Goal: Navigation & Orientation: Find specific page/section

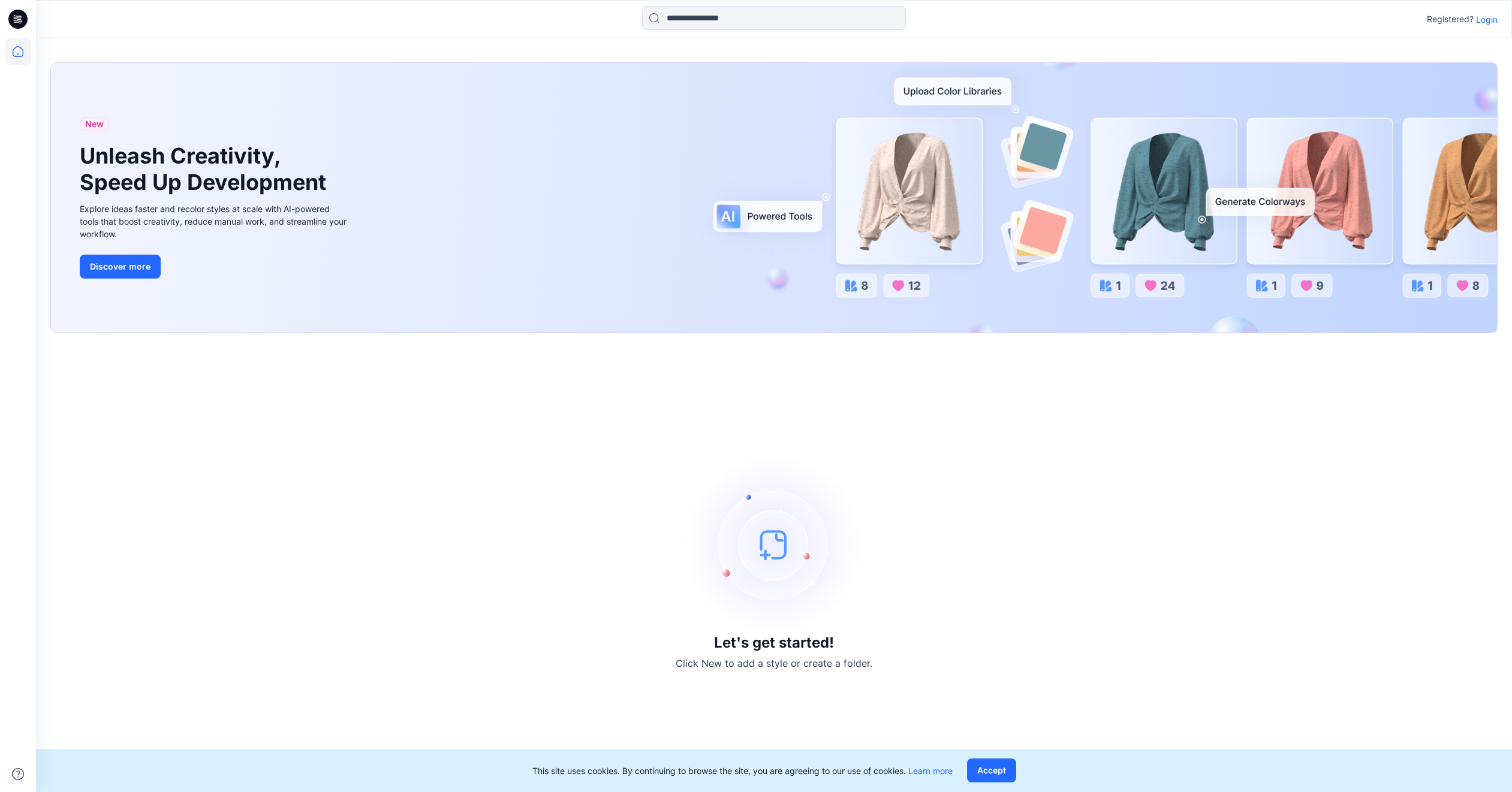
click at [1486, 22] on p "Login" at bounding box center [1486, 19] width 22 height 13
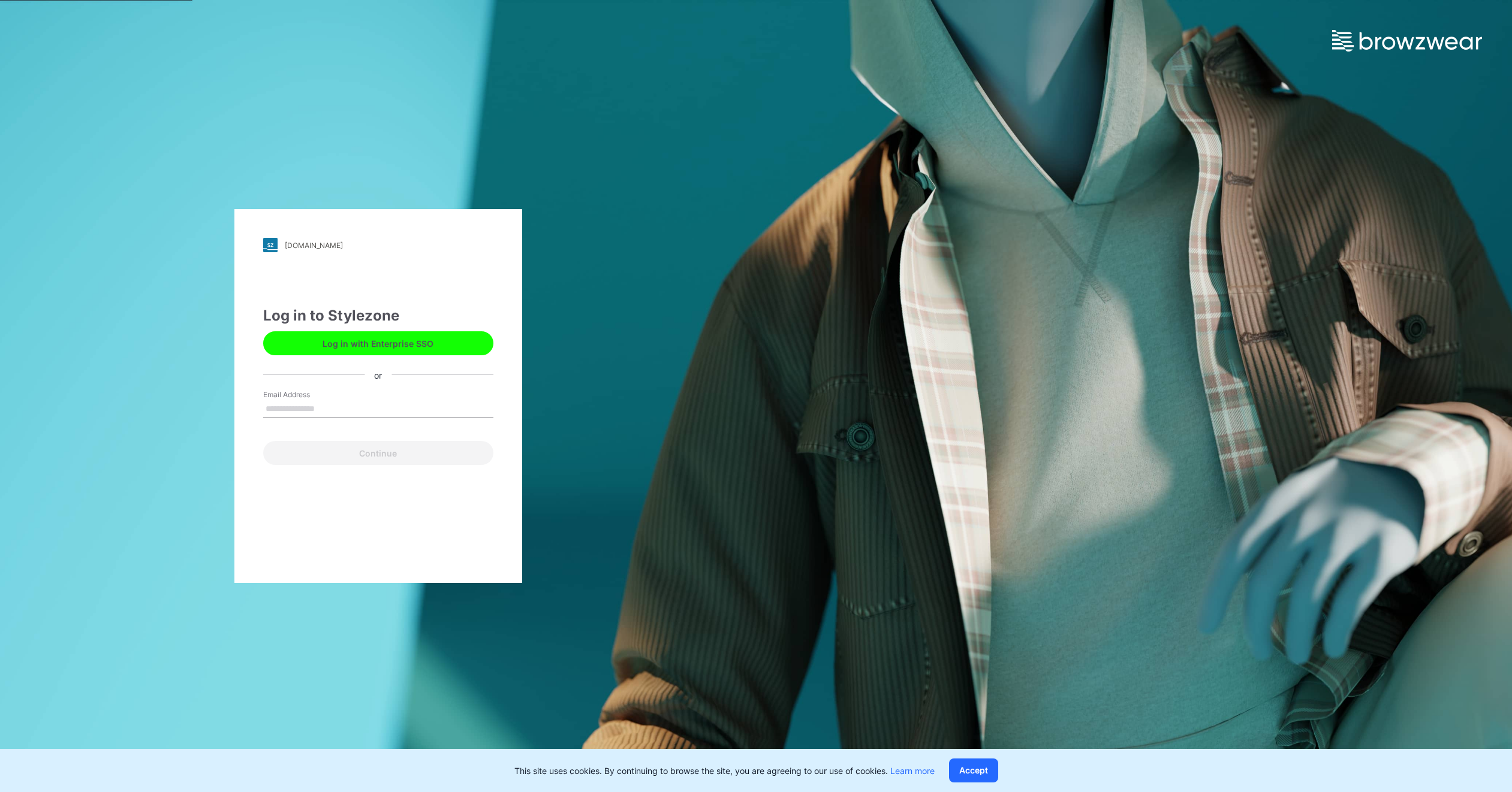
click at [390, 406] on input "Email Address" at bounding box center [378, 409] width 230 height 18
type input "**********"
click at [381, 456] on button "Continue" at bounding box center [378, 453] width 230 height 24
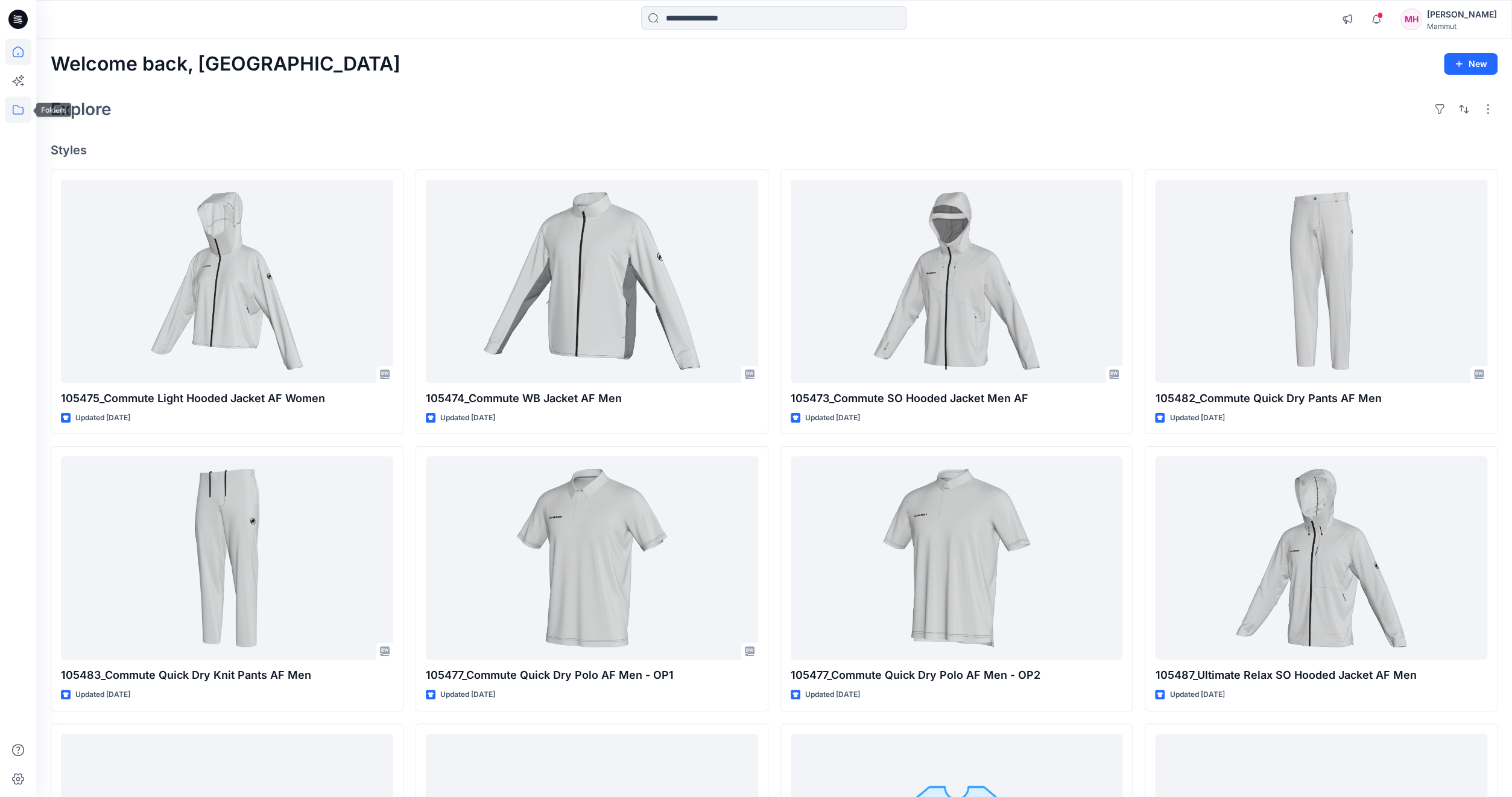
click at [10, 103] on icon at bounding box center [18, 109] width 27 height 27
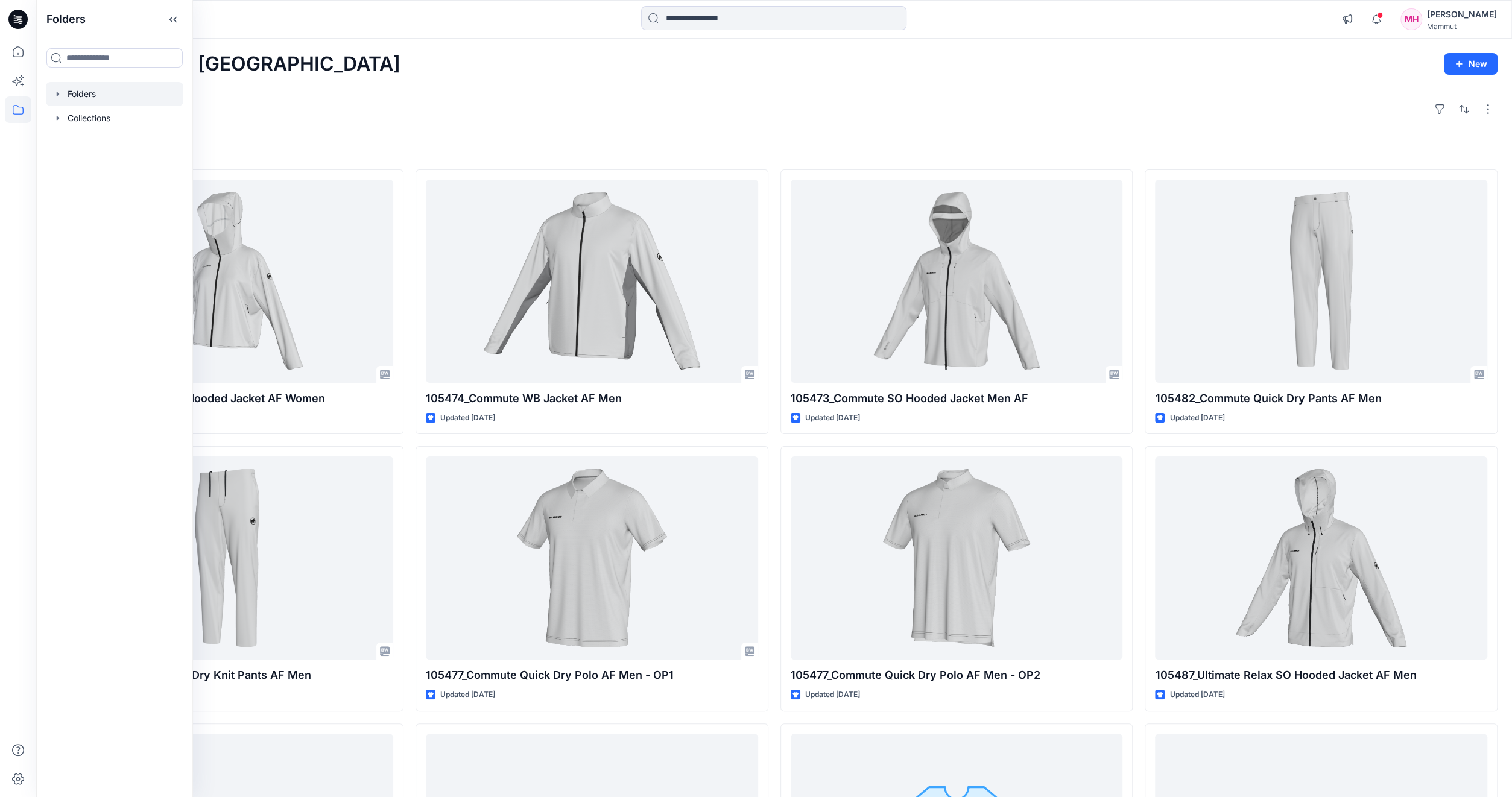
click at [55, 94] on icon "button" at bounding box center [58, 94] width 10 height 10
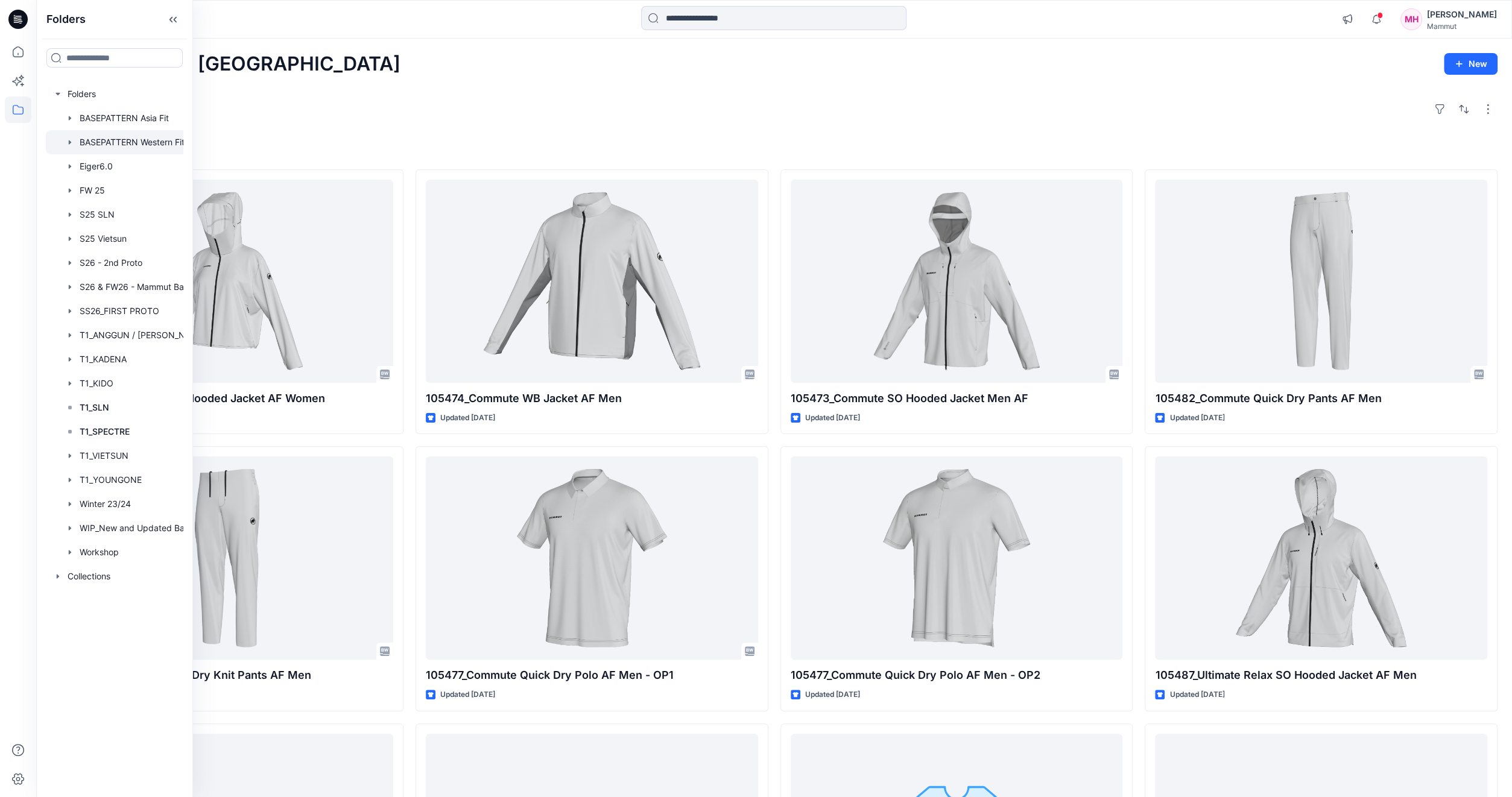
click at [115, 141] on div at bounding box center [130, 143] width 169 height 24
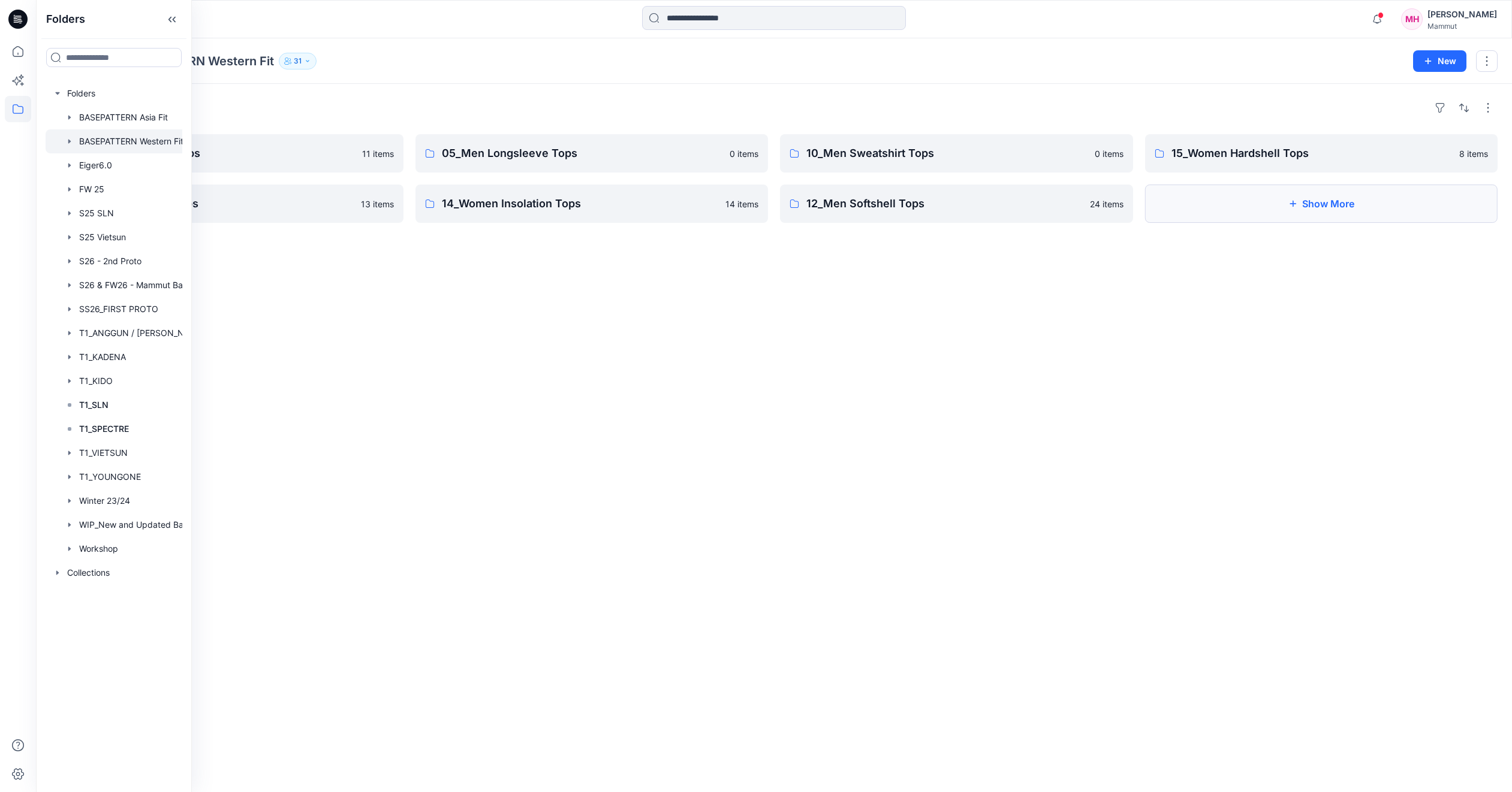
click at [1332, 196] on button "Show More" at bounding box center [1321, 204] width 353 height 39
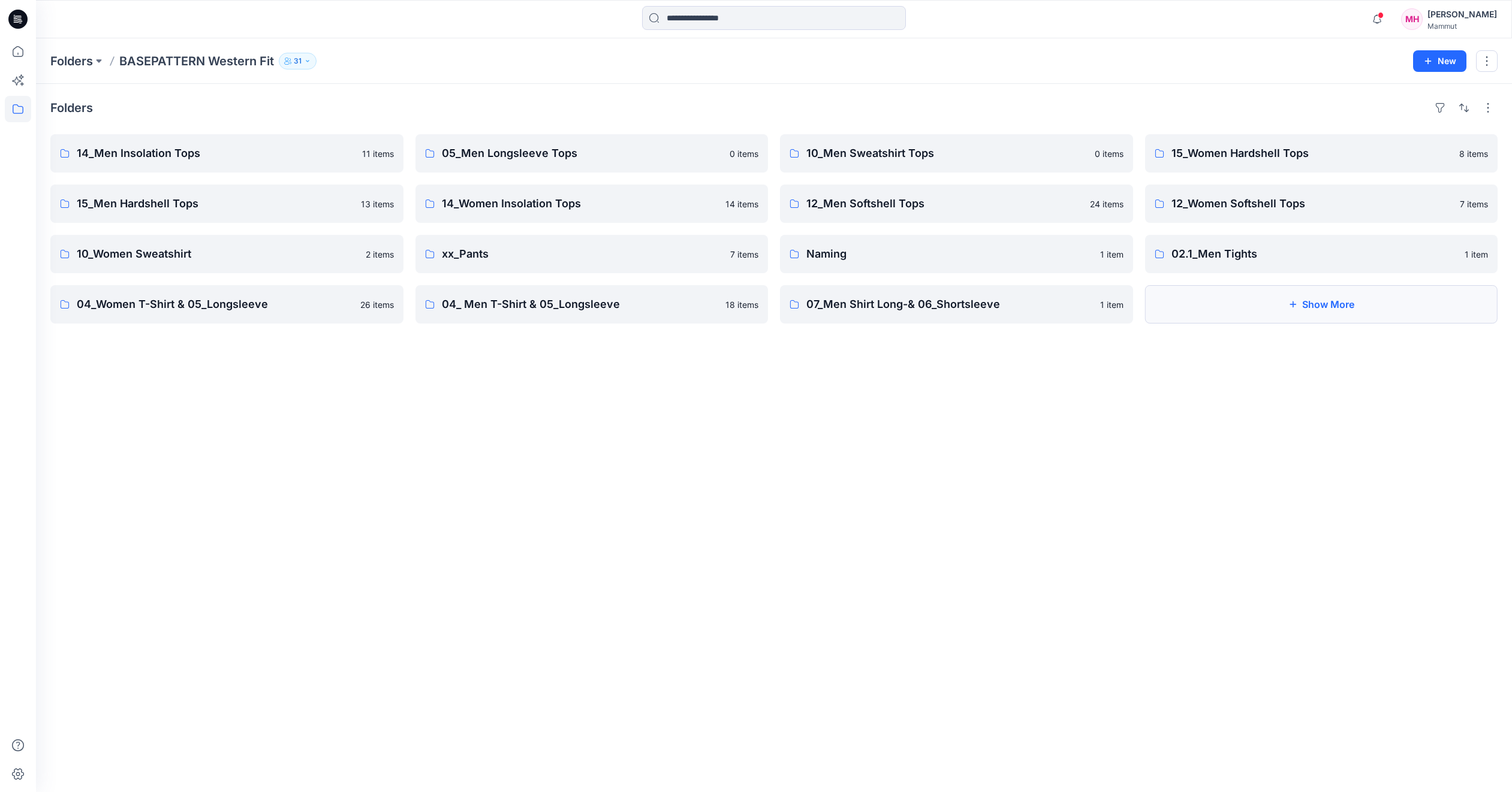
click at [1343, 302] on button "Show More" at bounding box center [1321, 304] width 353 height 39
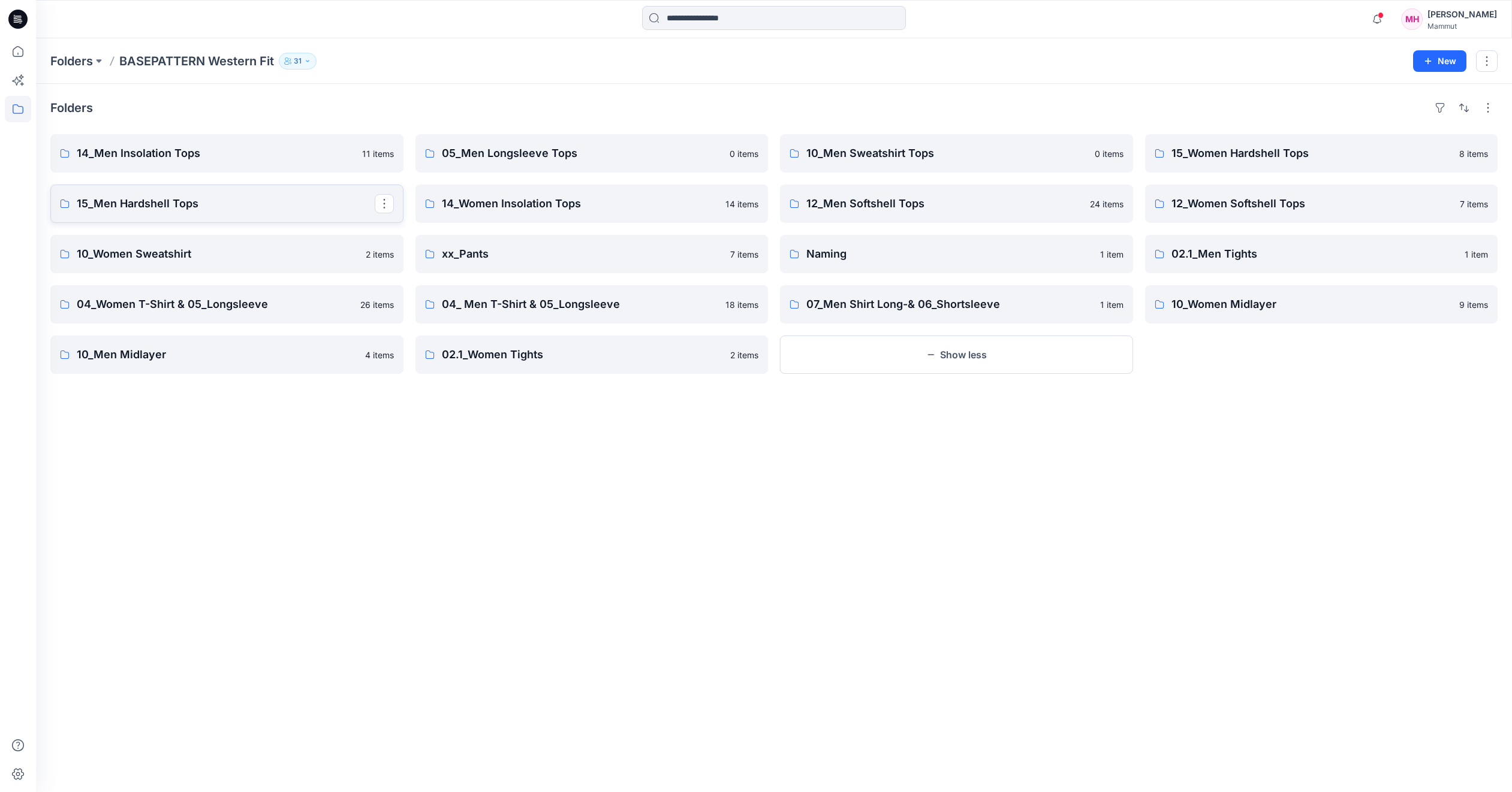
click at [171, 200] on p "15_Men Hardshell Tops" at bounding box center [225, 204] width 298 height 17
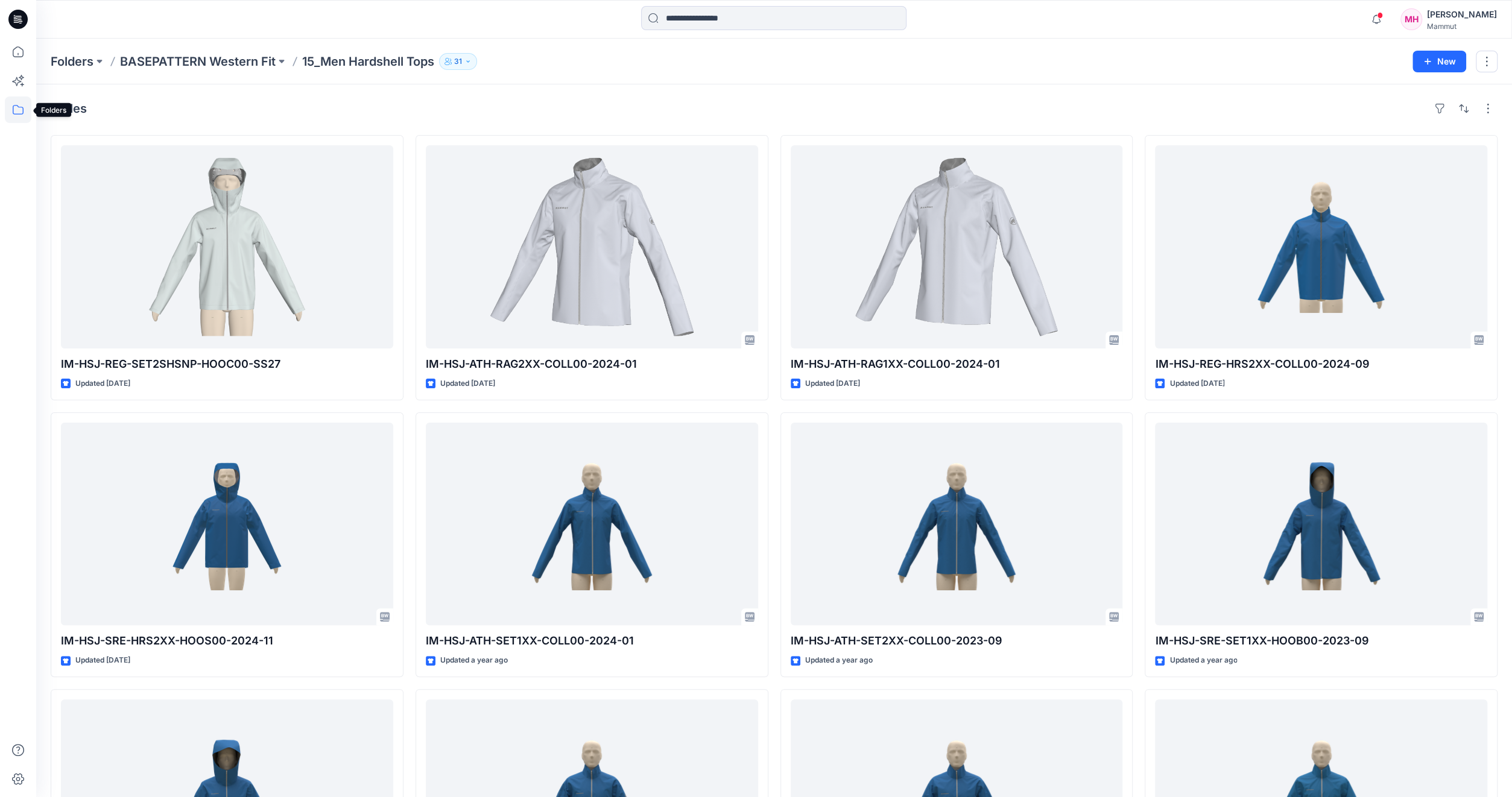
click at [20, 111] on icon at bounding box center [18, 109] width 27 height 27
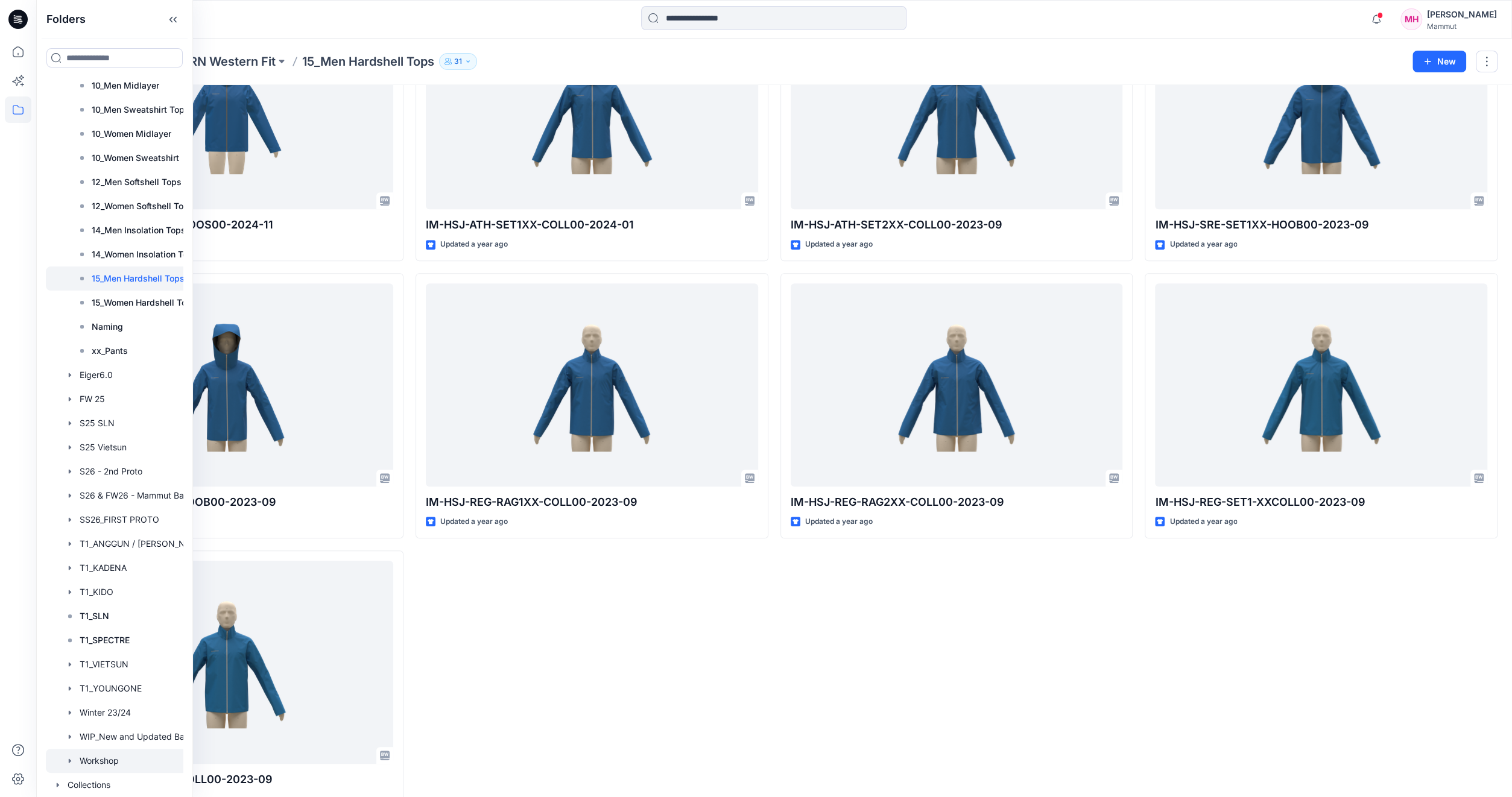
scroll to position [447, 0]
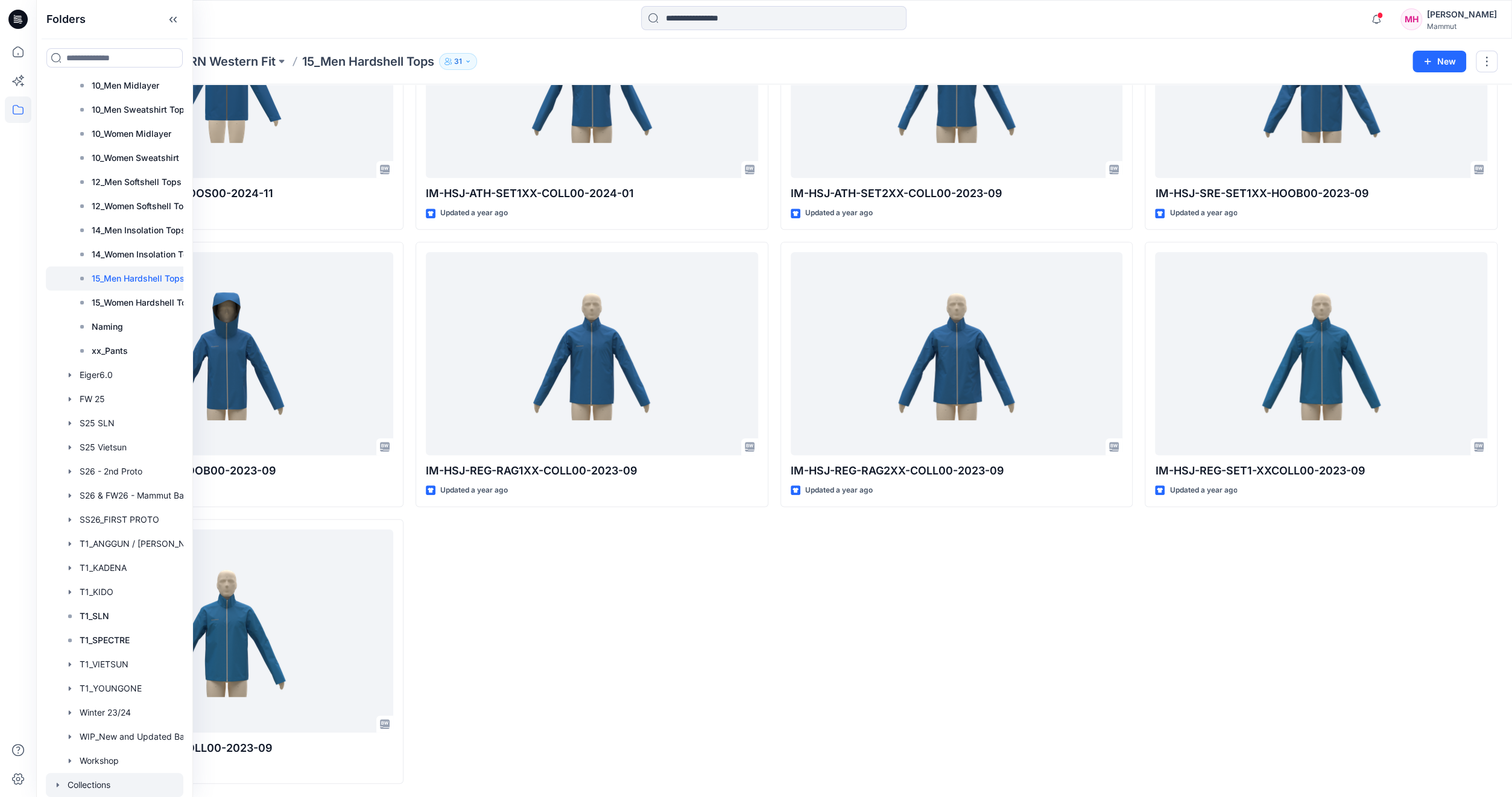
click at [62, 782] on icon "button" at bounding box center [58, 785] width 10 height 10
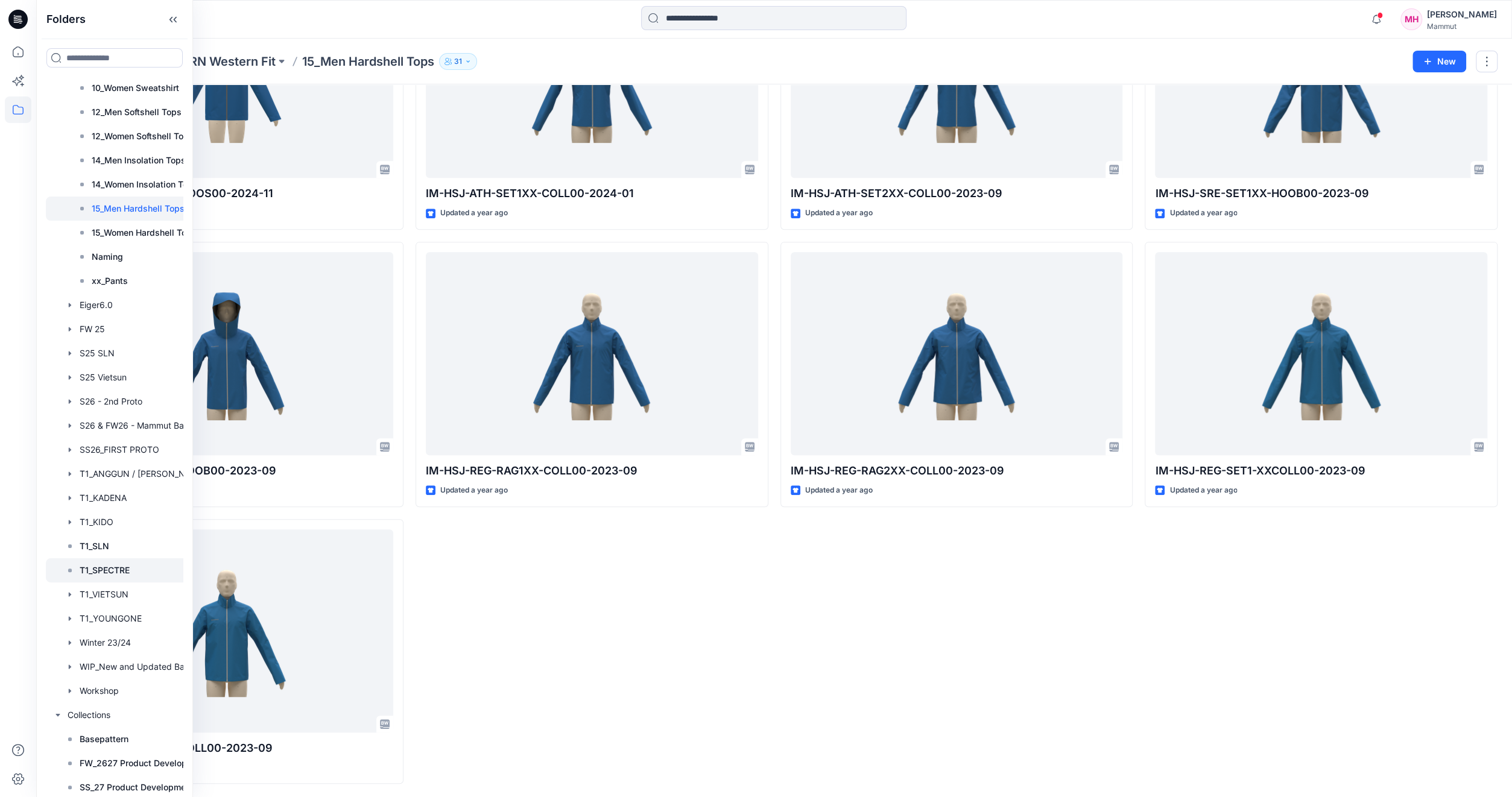
scroll to position [300, 0]
click at [115, 738] on p "Basepattern" at bounding box center [104, 737] width 49 height 15
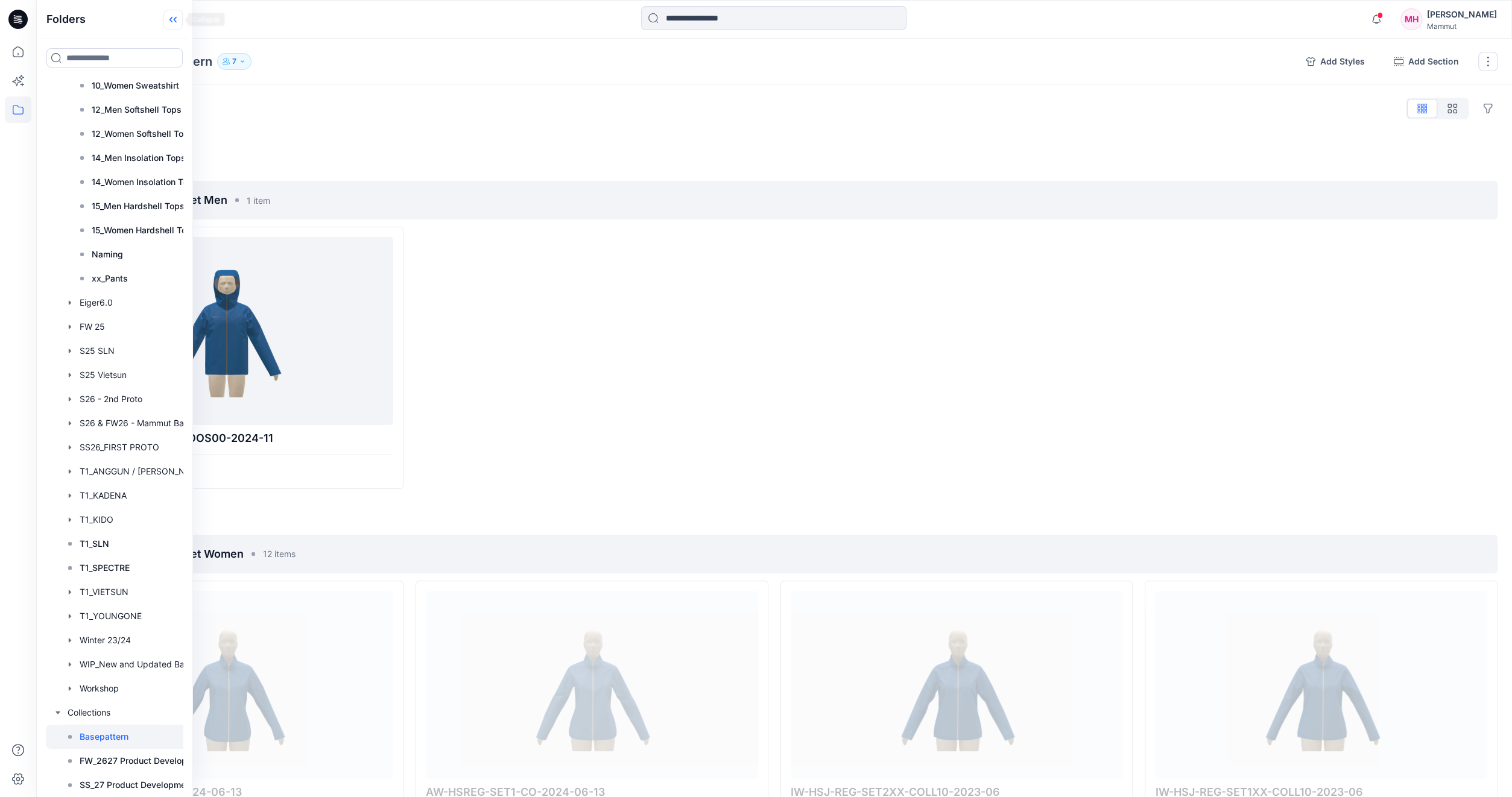
click at [177, 18] on icon at bounding box center [173, 19] width 19 height 20
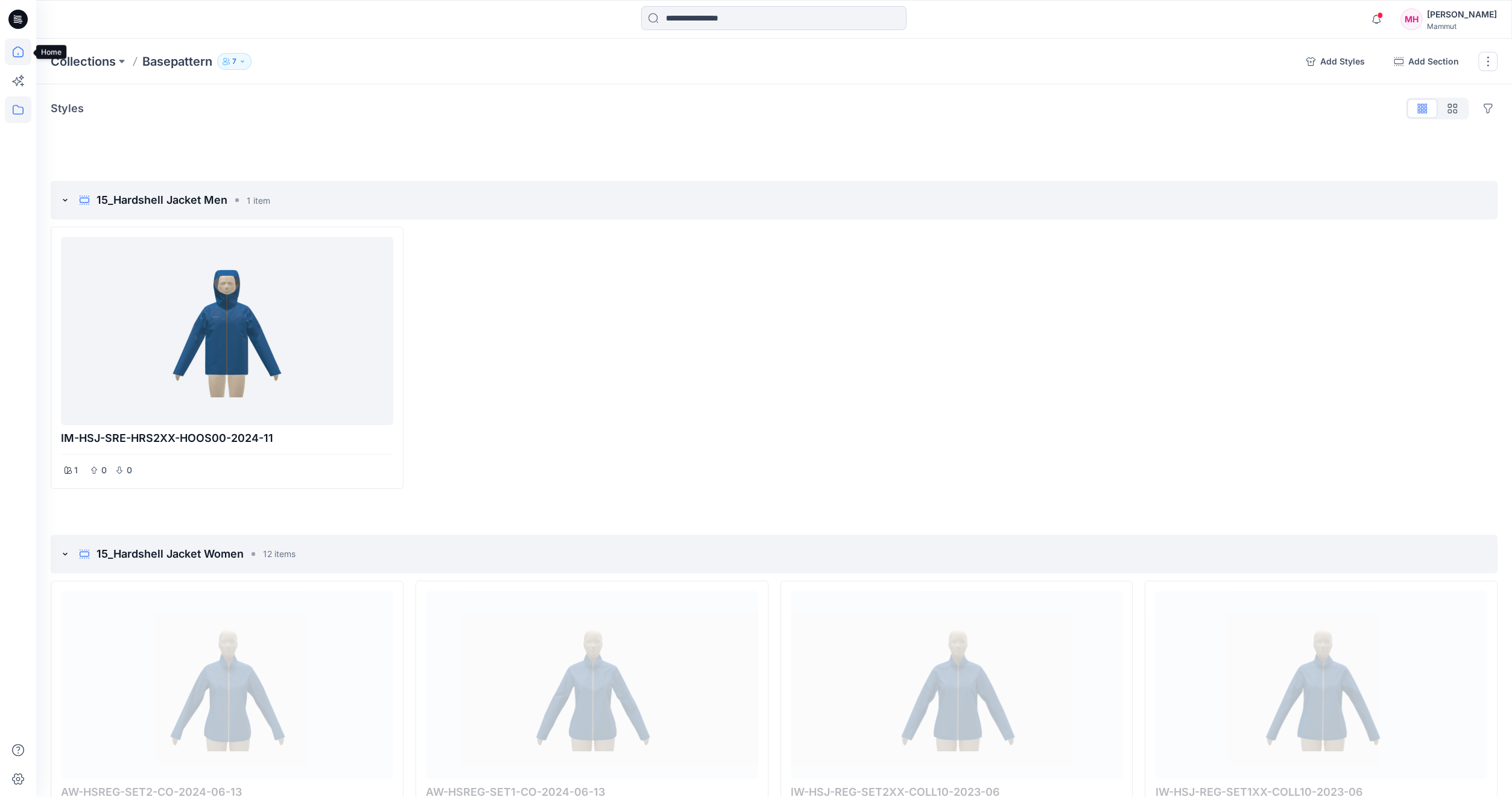
click at [22, 55] on icon at bounding box center [18, 52] width 27 height 27
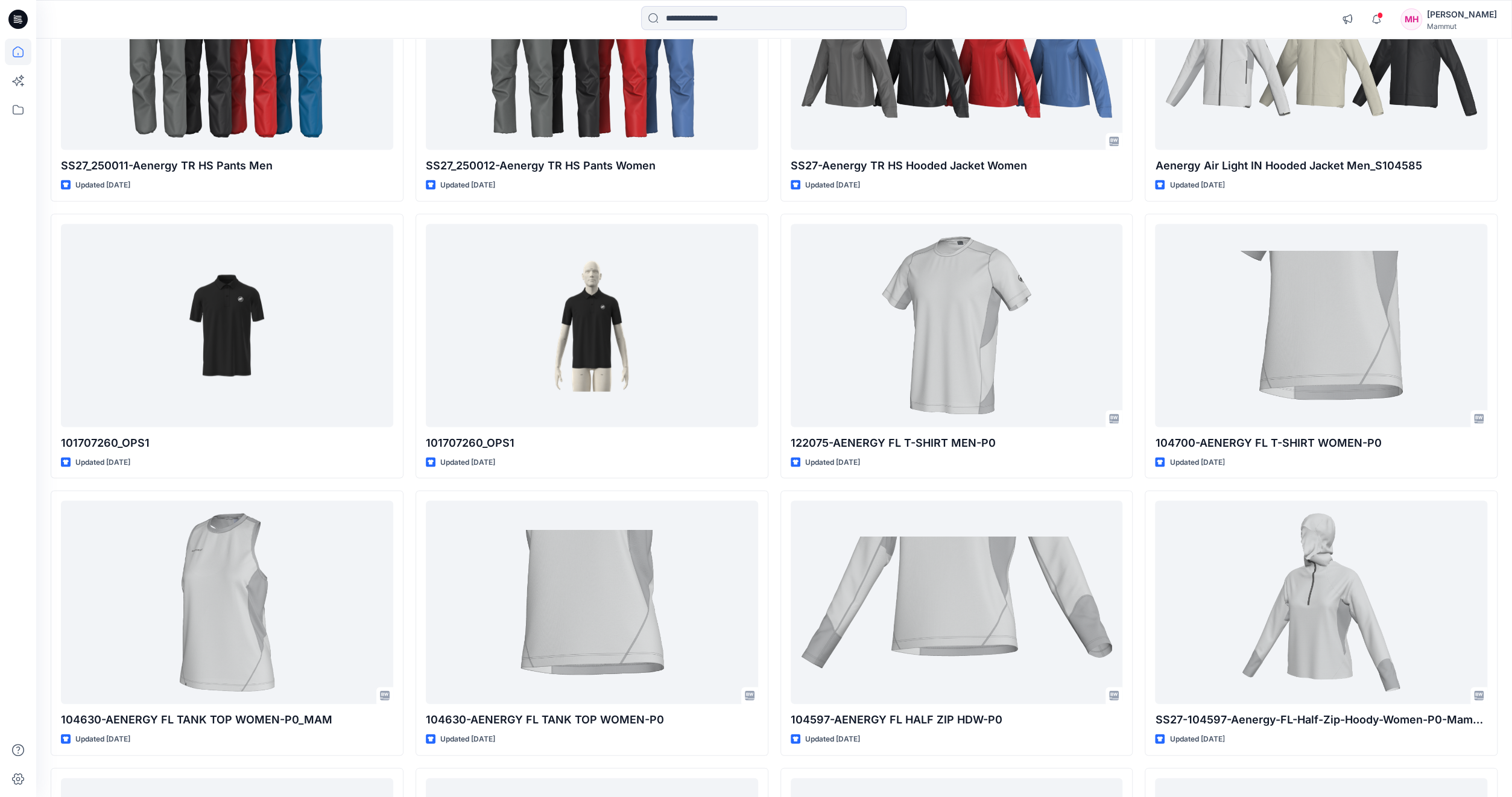
scroll to position [2150, 0]
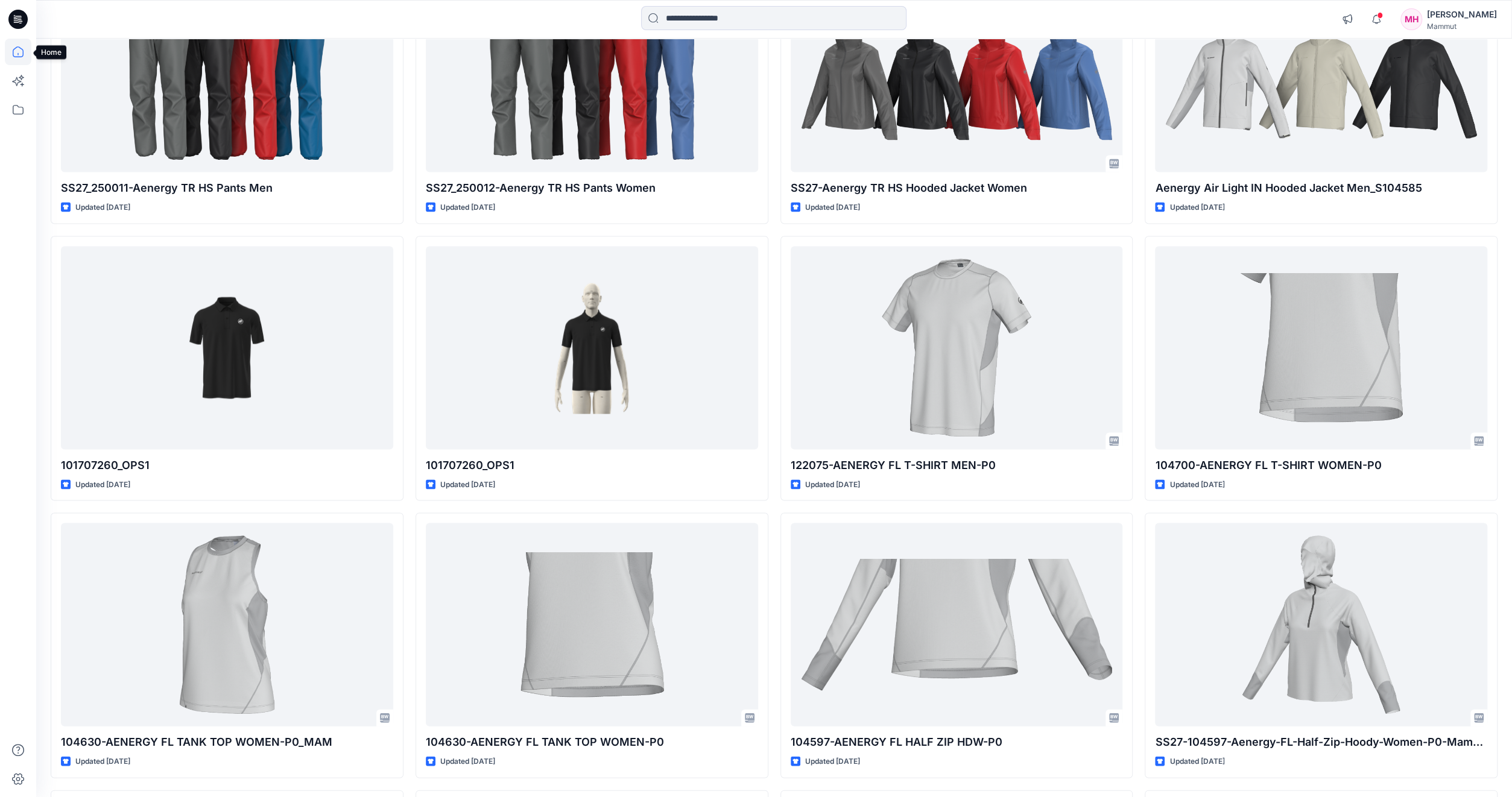
click at [19, 53] on icon at bounding box center [18, 52] width 27 height 27
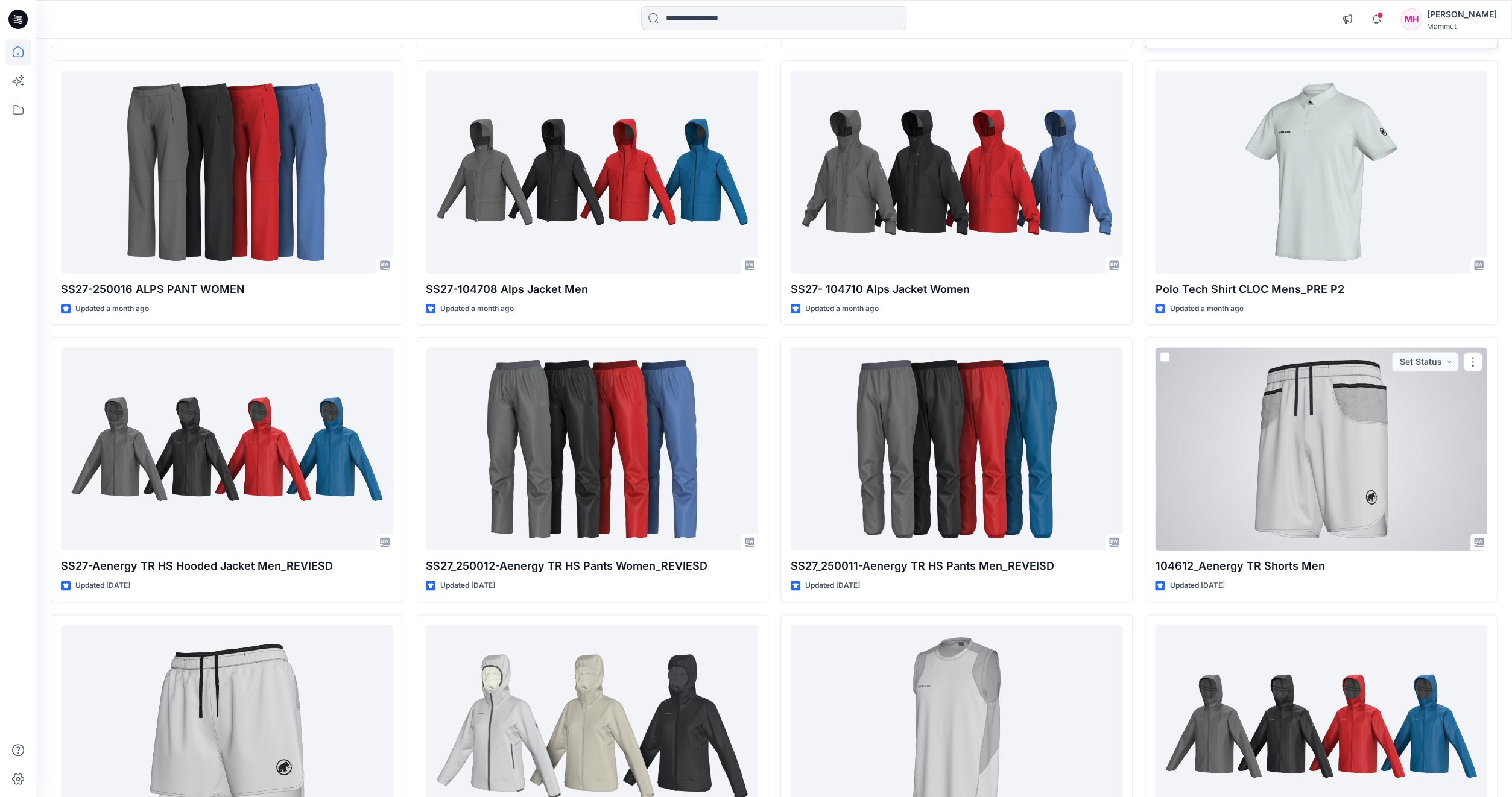
scroll to position [1145, 0]
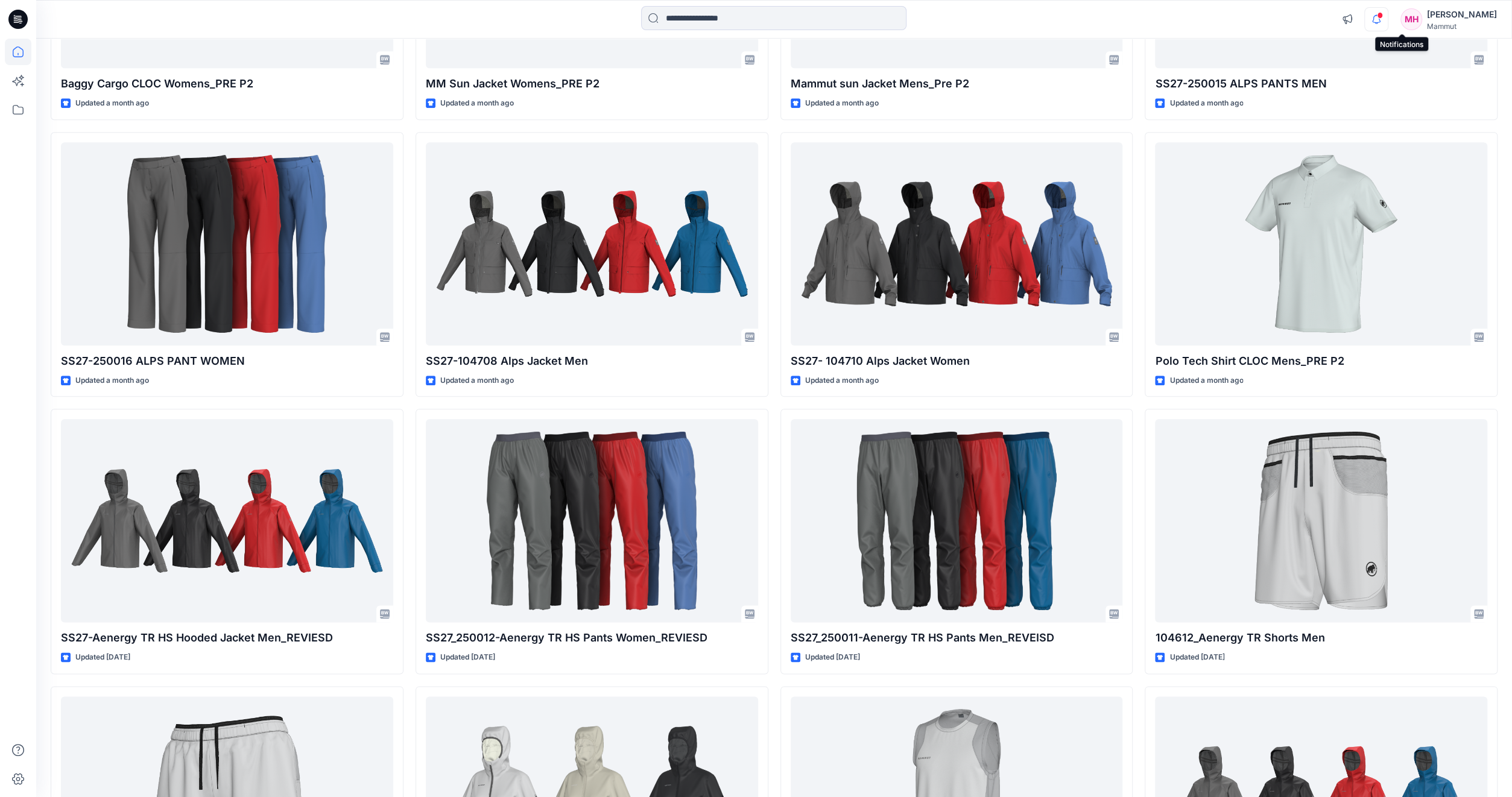
click at [1388, 16] on icon "button" at bounding box center [1377, 19] width 23 height 24
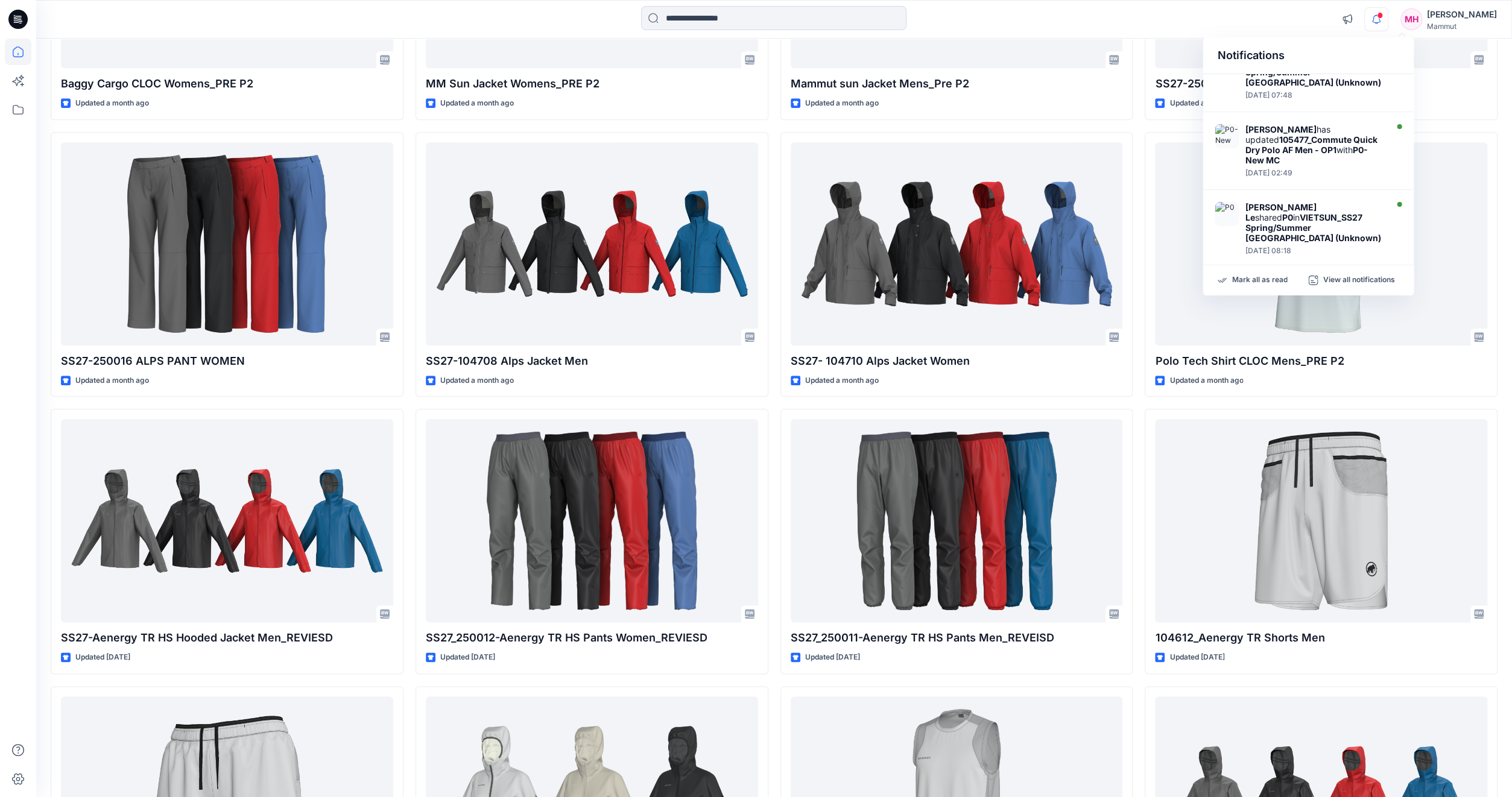
scroll to position [586, 0]
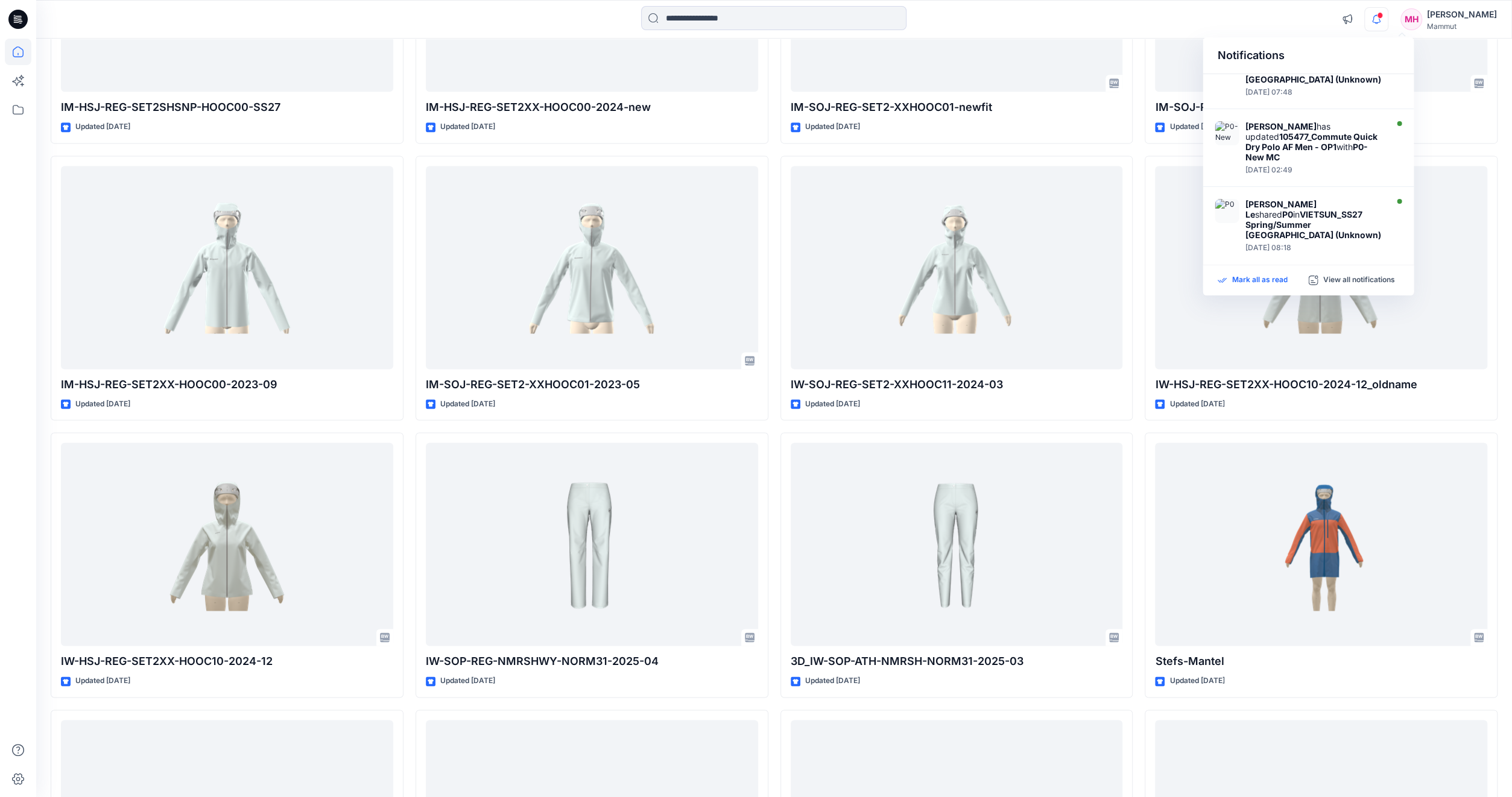
click at [1283, 281] on p "Mark all as read" at bounding box center [1259, 279] width 55 height 11
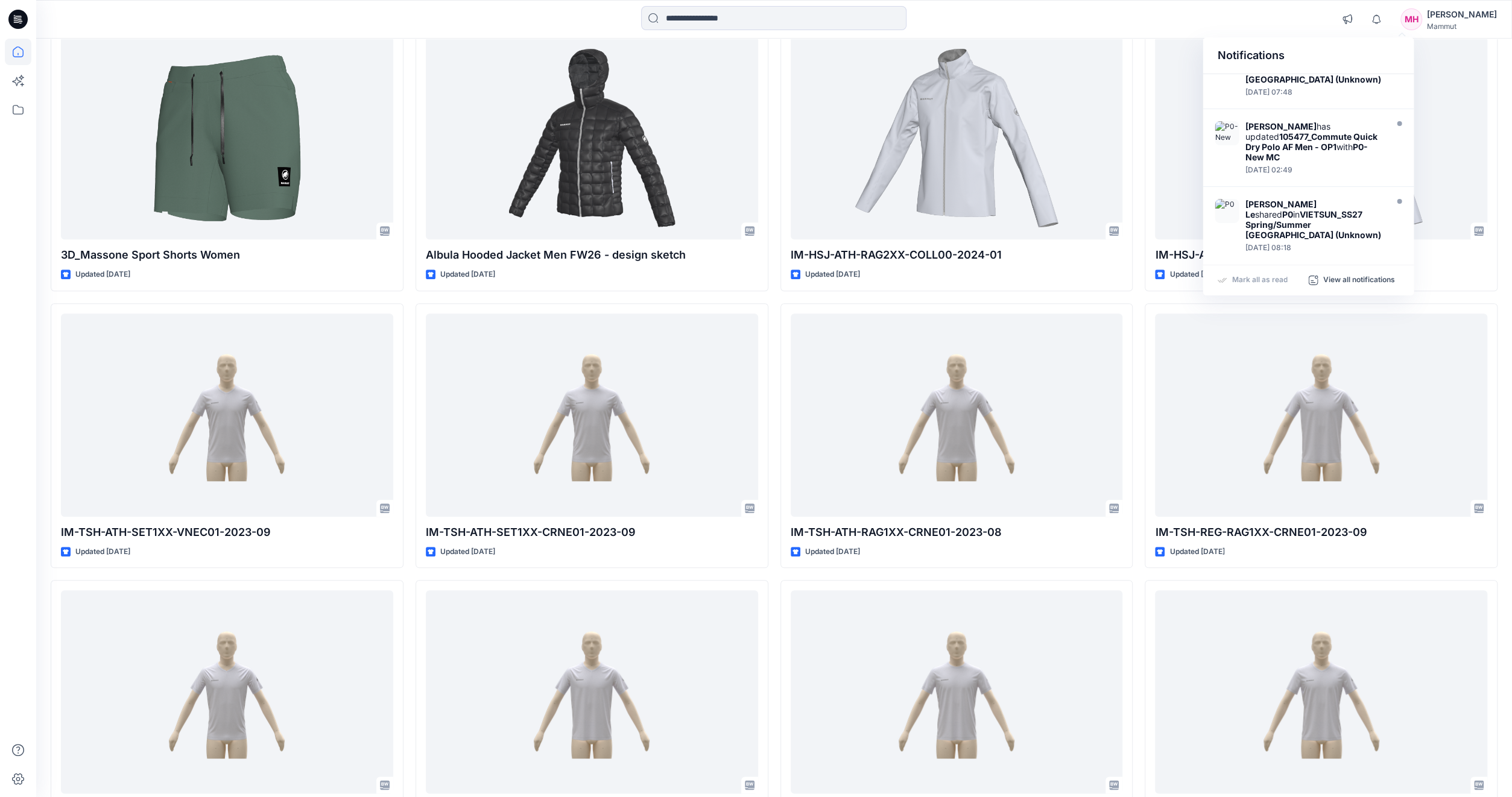
scroll to position [10217, 0]
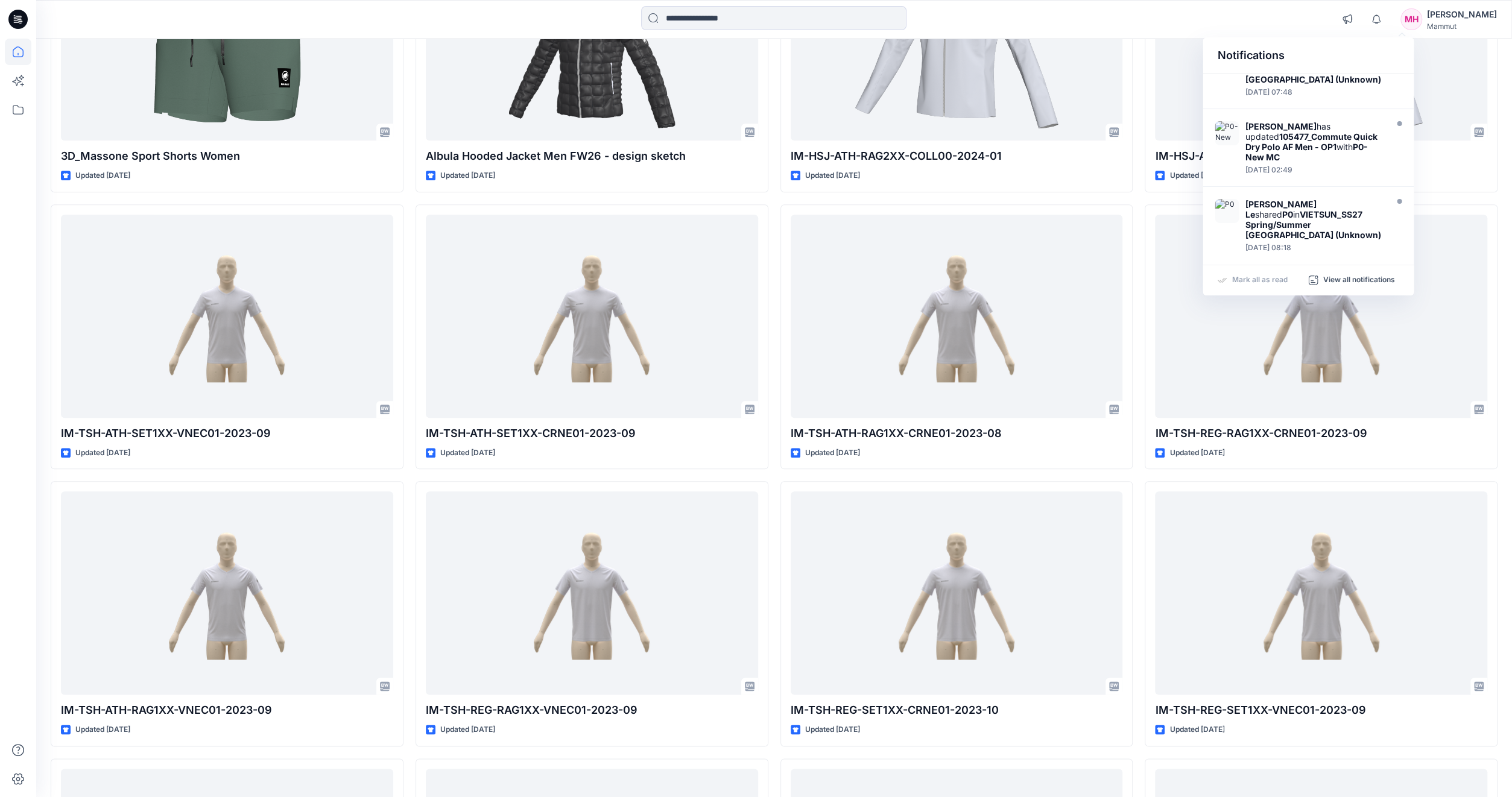
click at [1241, 6] on div "Notifications [PERSON_NAME] Le shared 105474_Commute WB Jacket AF Men in VIETSU…" at bounding box center [774, 19] width 1476 height 27
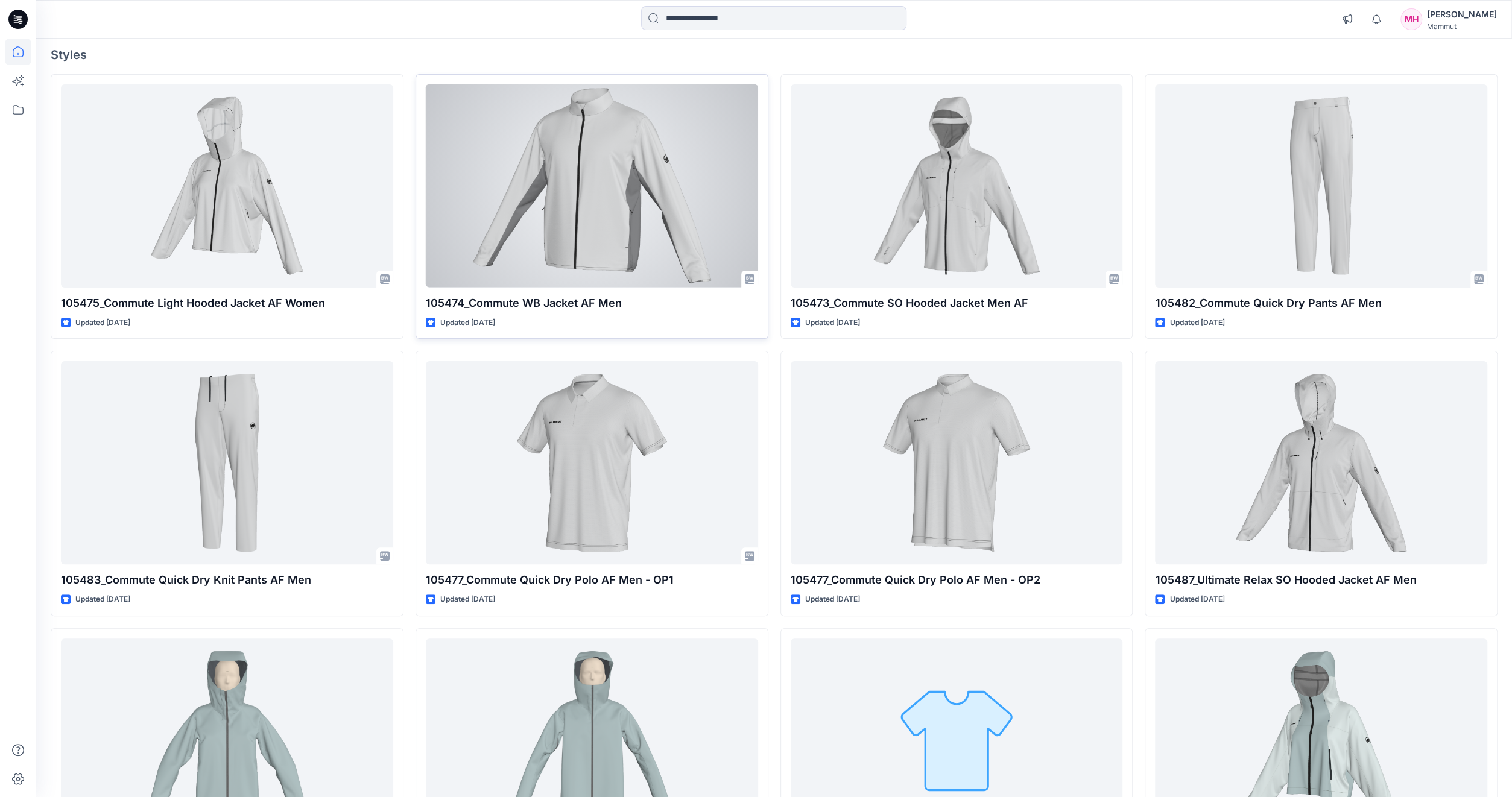
scroll to position [0, 0]
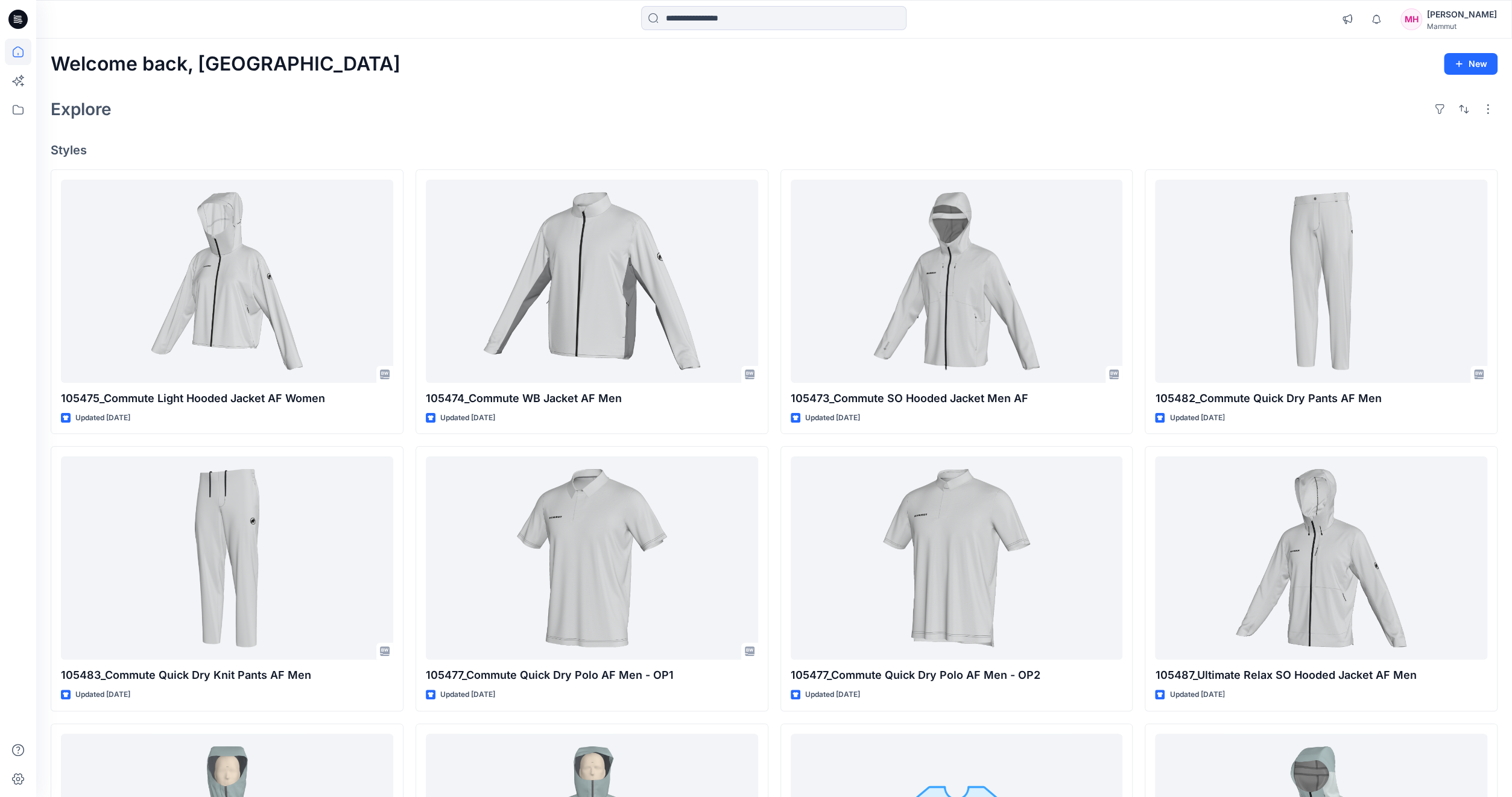
click at [1470, 25] on div "Mammut" at bounding box center [1462, 26] width 70 height 9
click at [1386, 134] on p "Profile Settings" at bounding box center [1369, 135] width 60 height 23
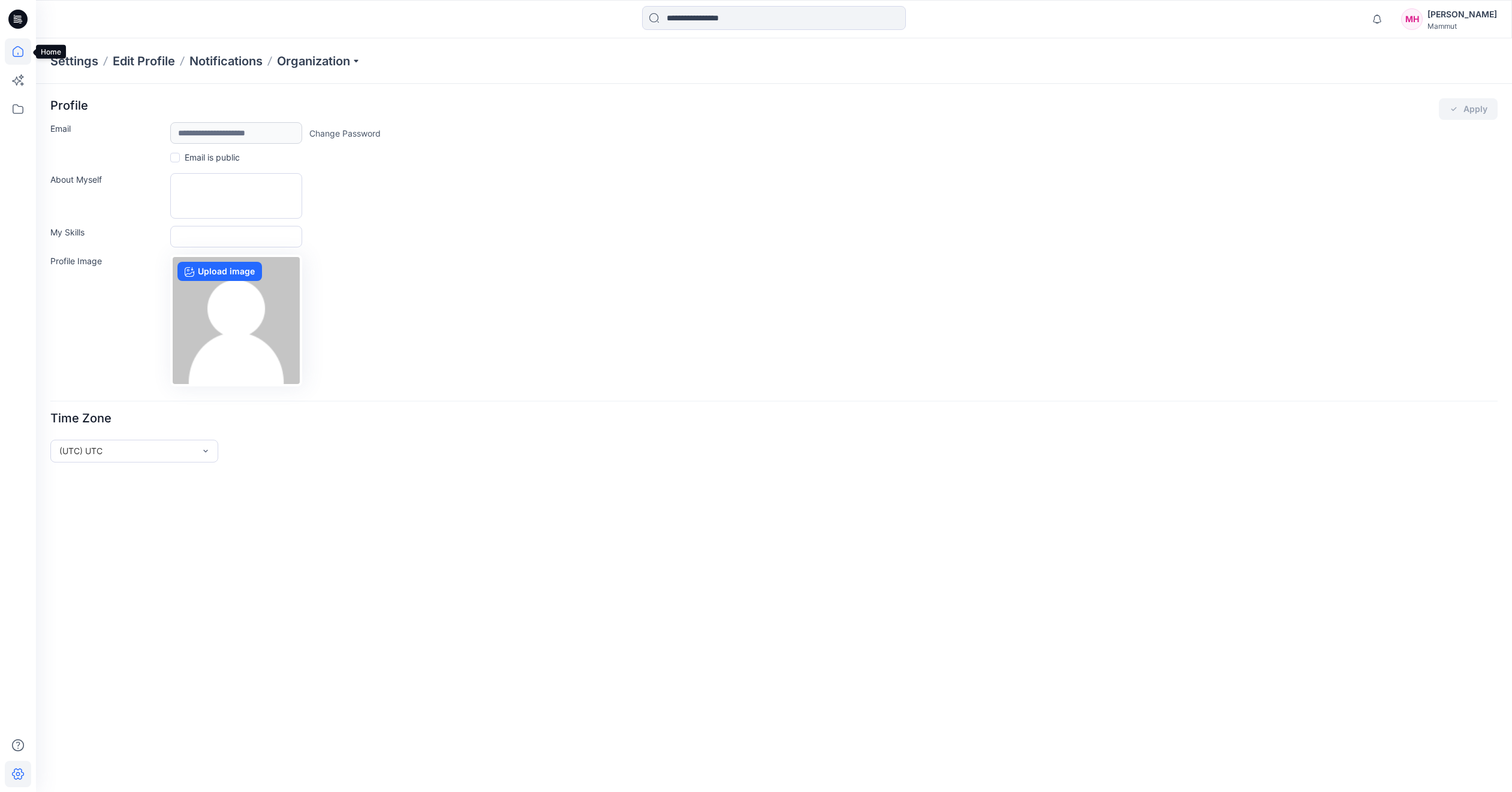
click at [21, 49] on icon at bounding box center [18, 52] width 27 height 27
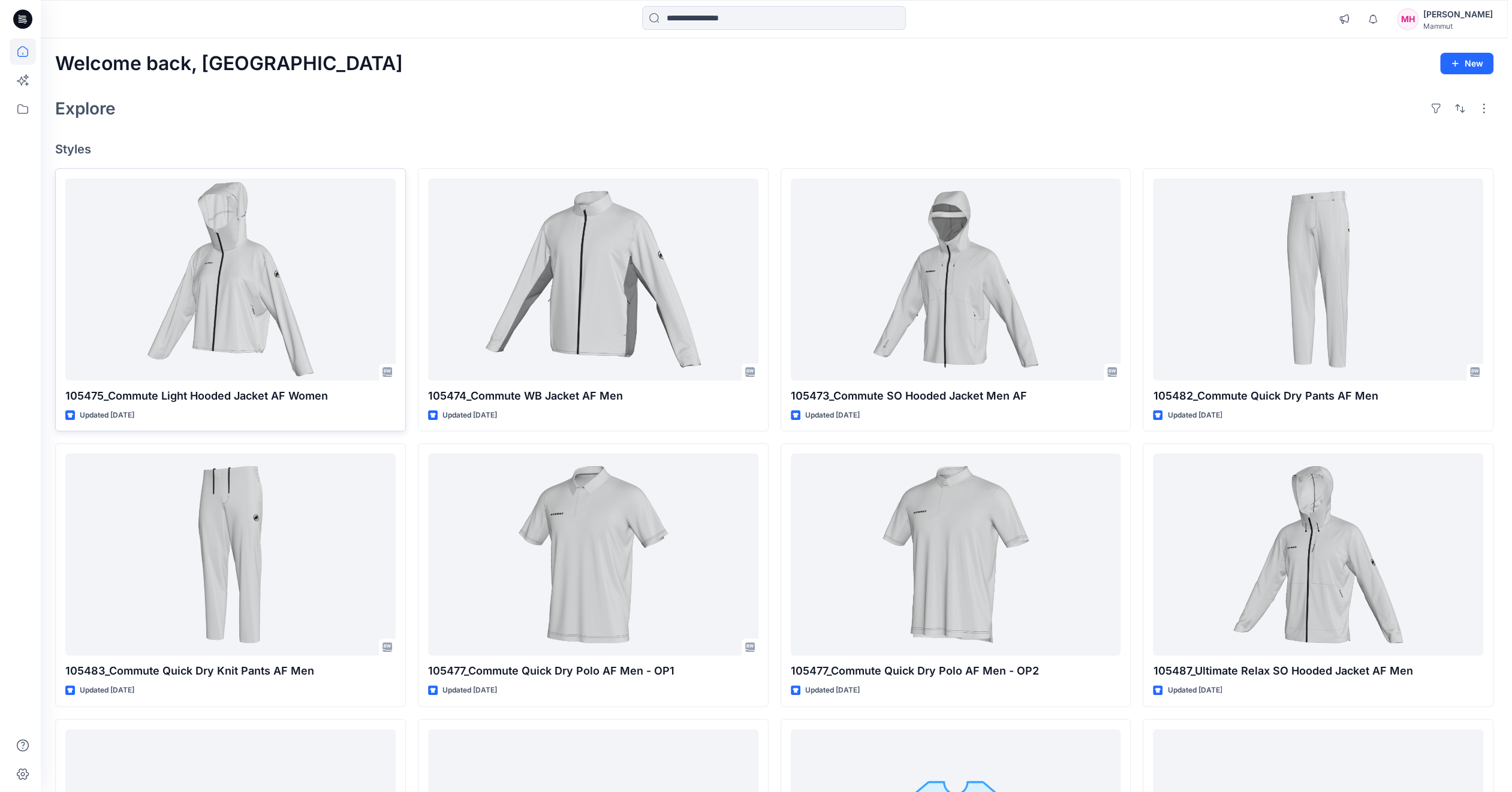
scroll to position [583, 0]
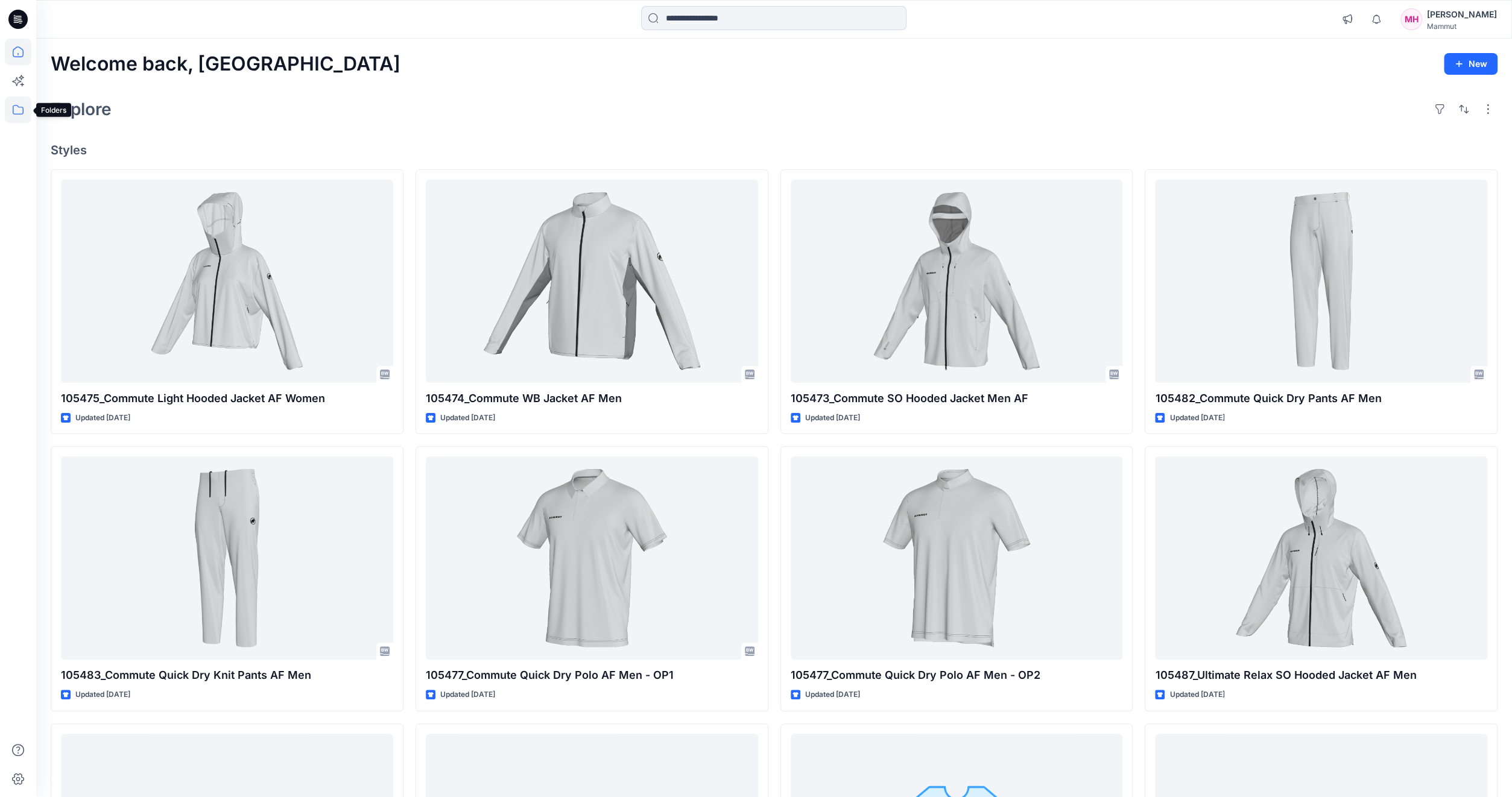
click at [23, 109] on icon at bounding box center [18, 109] width 27 height 27
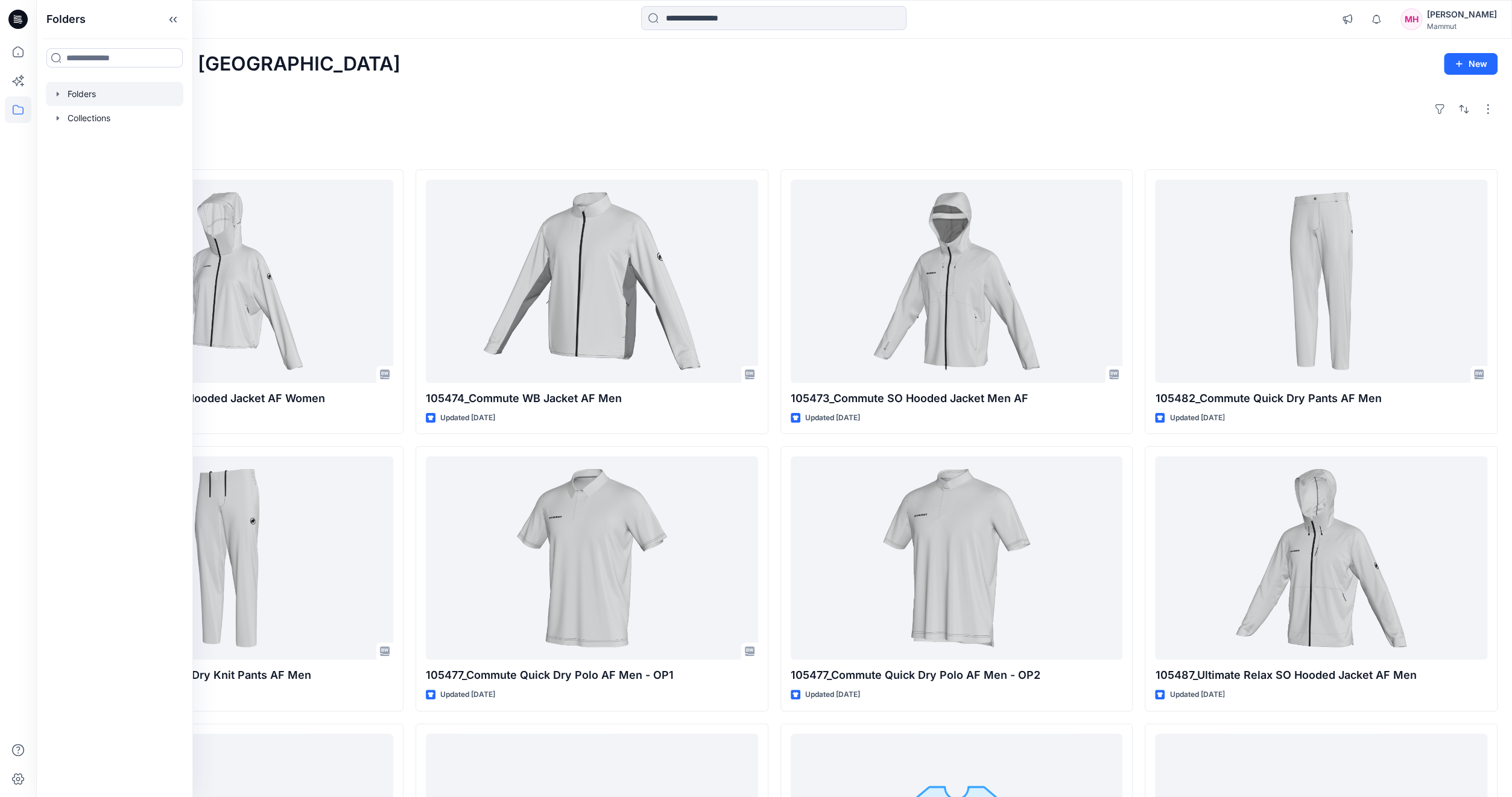
click at [70, 97] on div at bounding box center [115, 94] width 138 height 24
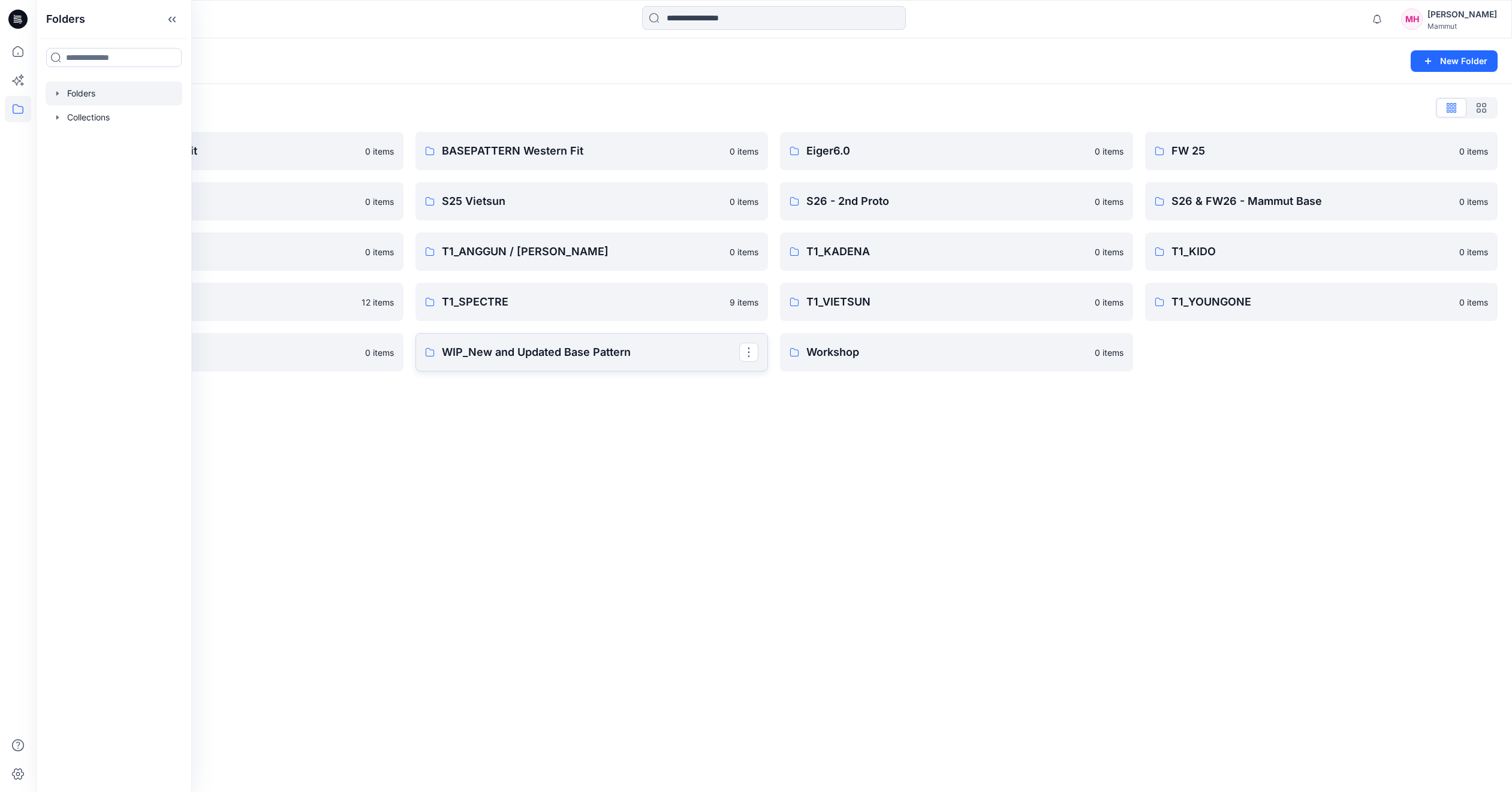
click at [564, 358] on p "WIP_New and Updated Base Pattern" at bounding box center [591, 352] width 298 height 17
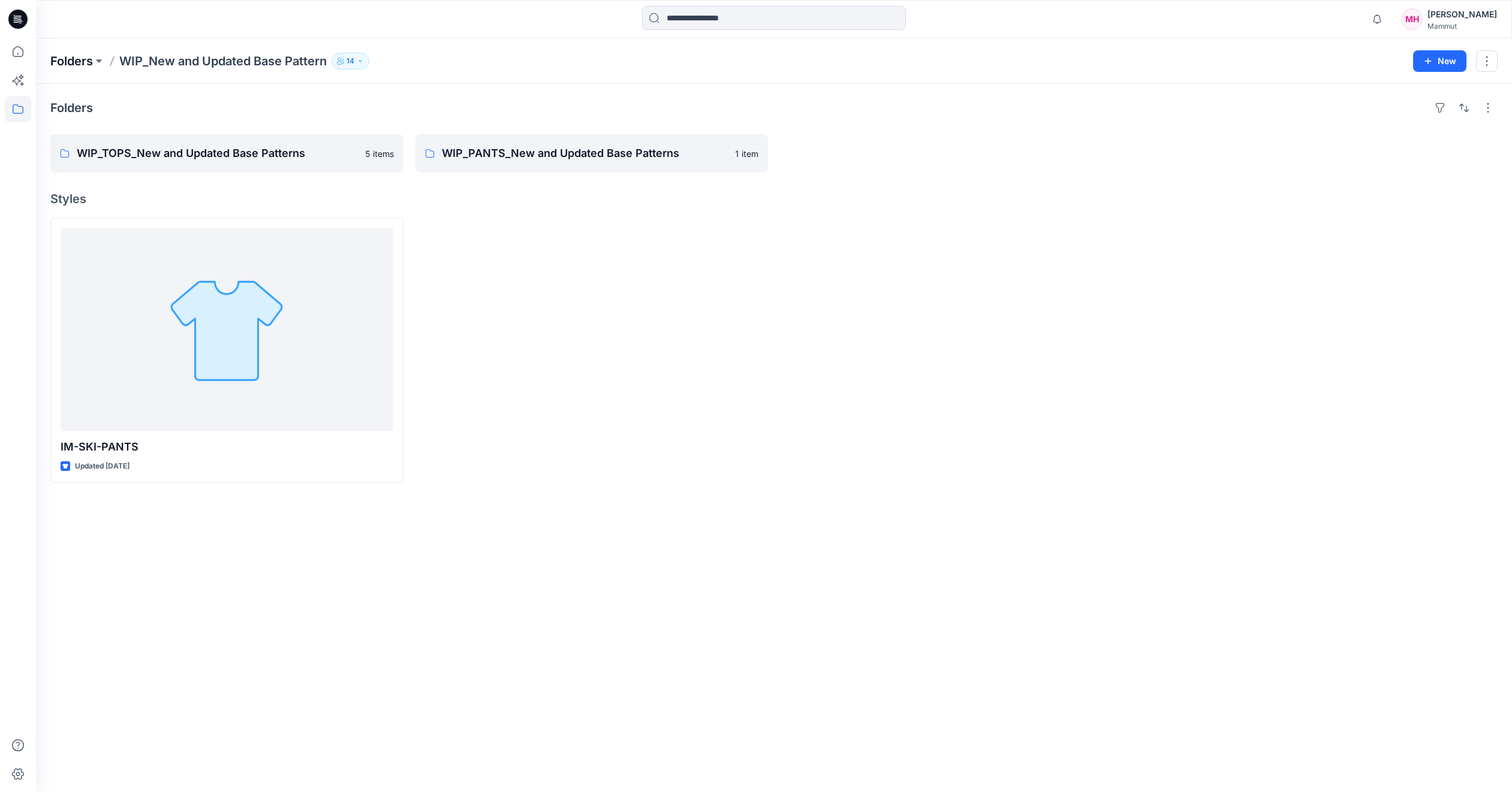
click at [79, 60] on p "Folders" at bounding box center [72, 61] width 43 height 17
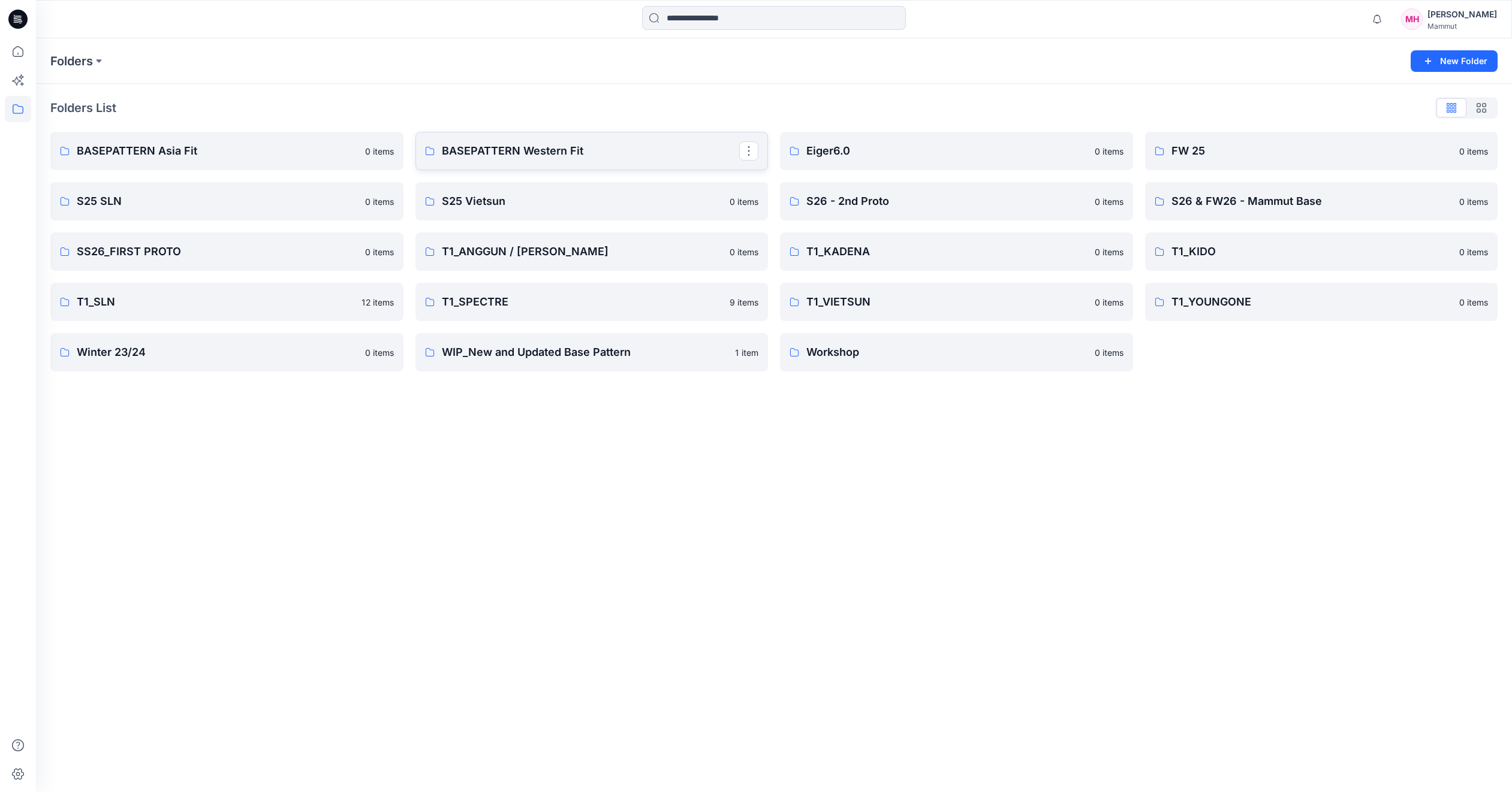
click at [508, 154] on p "BASEPATTERN Western Fit" at bounding box center [591, 151] width 298 height 17
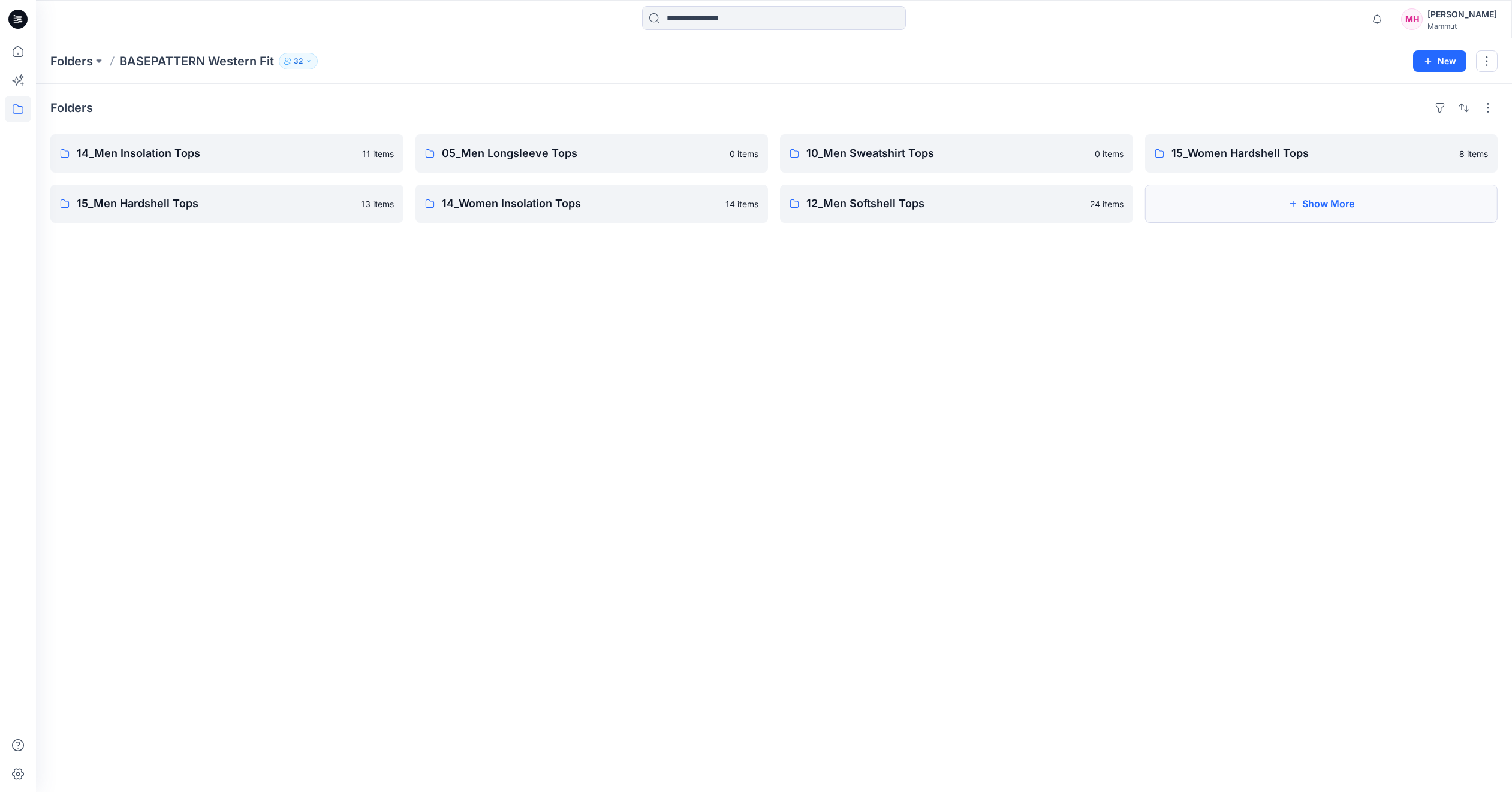
click at [1324, 208] on button "Show More" at bounding box center [1321, 204] width 353 height 39
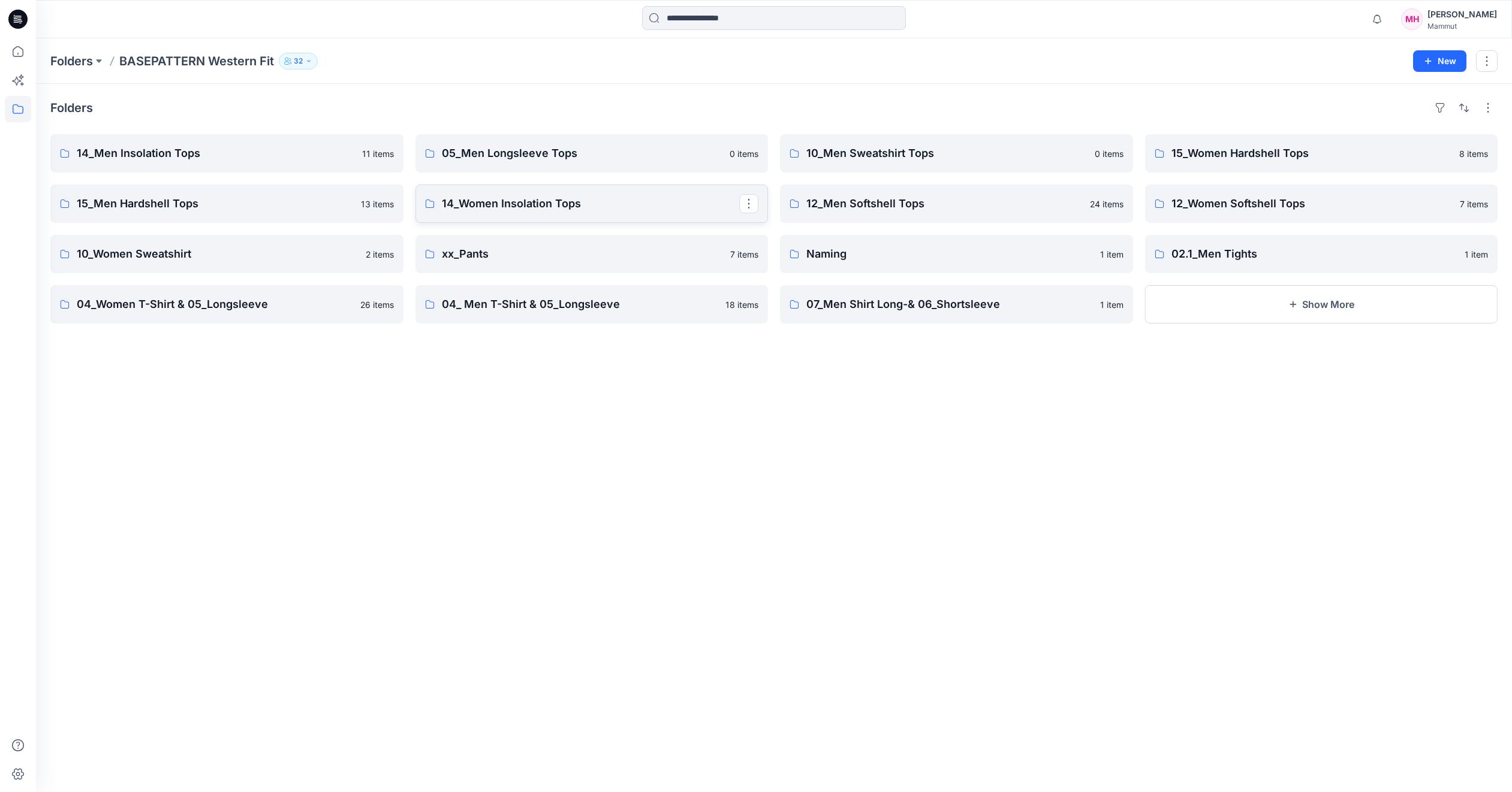
click at [564, 204] on p "14_Women Insolation Tops" at bounding box center [591, 204] width 298 height 17
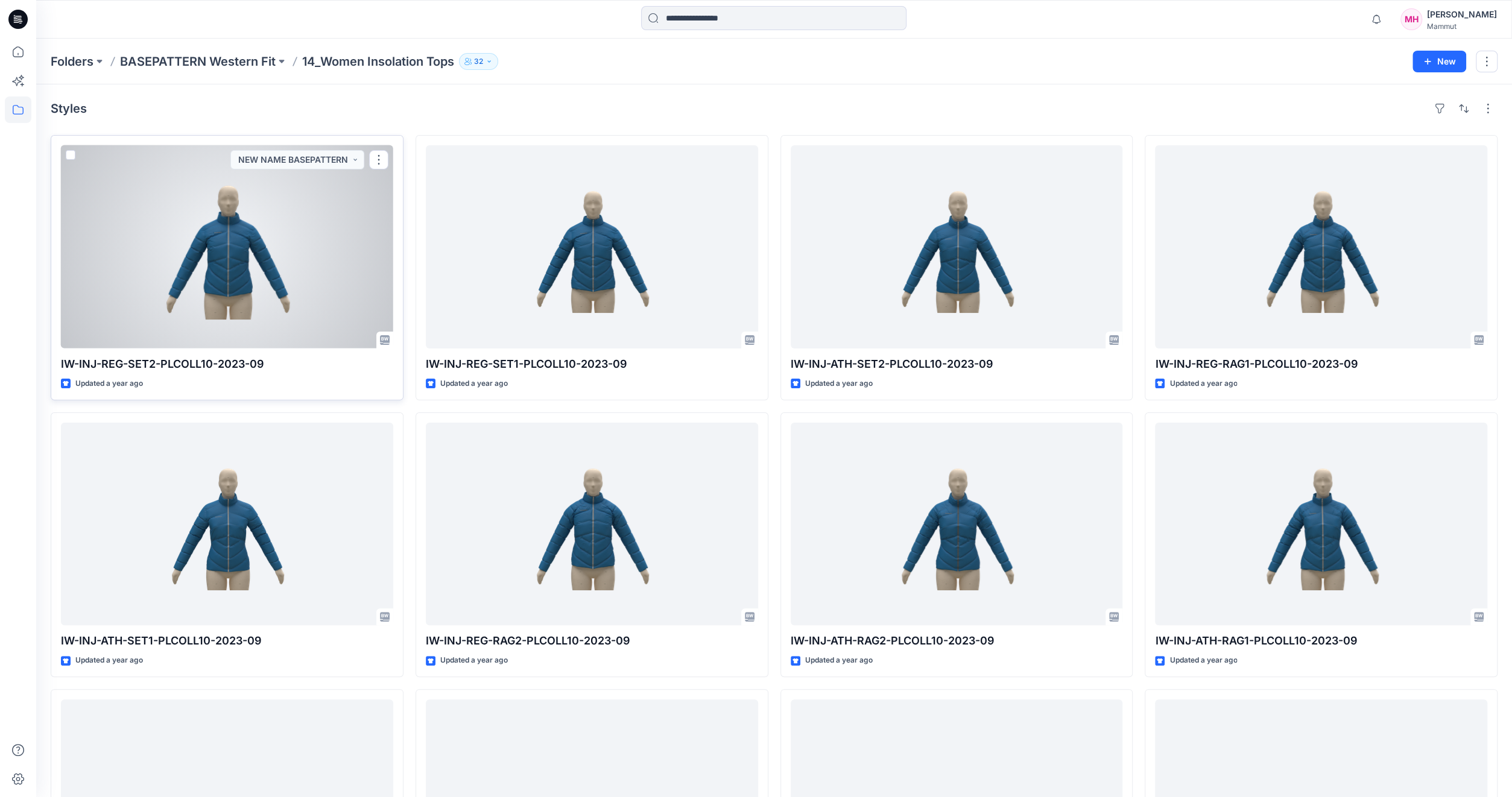
click at [246, 266] on div at bounding box center [227, 246] width 332 height 203
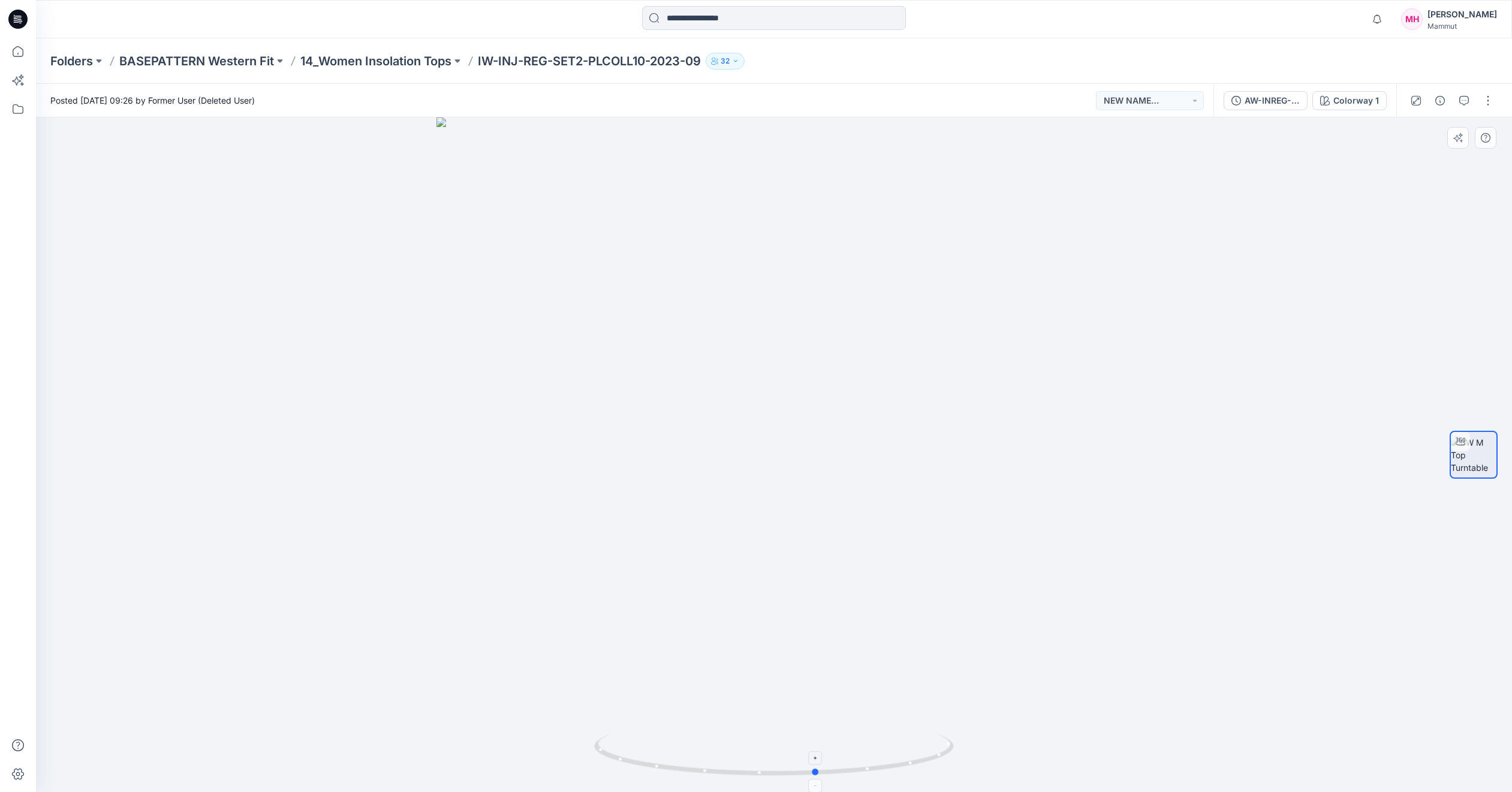
drag, startPoint x: 909, startPoint y: 759, endPoint x: 952, endPoint y: 748, distance: 44.4
click at [952, 748] on icon at bounding box center [775, 757] width 362 height 45
drag, startPoint x: 778, startPoint y: 735, endPoint x: 732, endPoint y: 740, distance: 46.3
click at [732, 740] on icon at bounding box center [775, 757] width 362 height 45
